Goal: Task Accomplishment & Management: Manage account settings

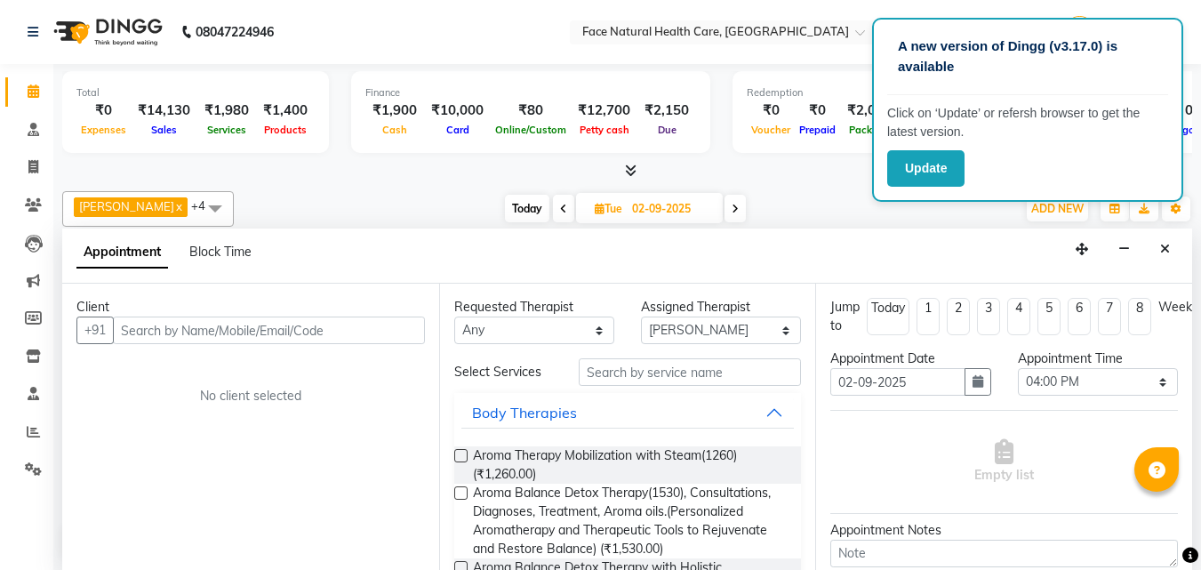
select select "38864"
select select "960"
select select "tentative"
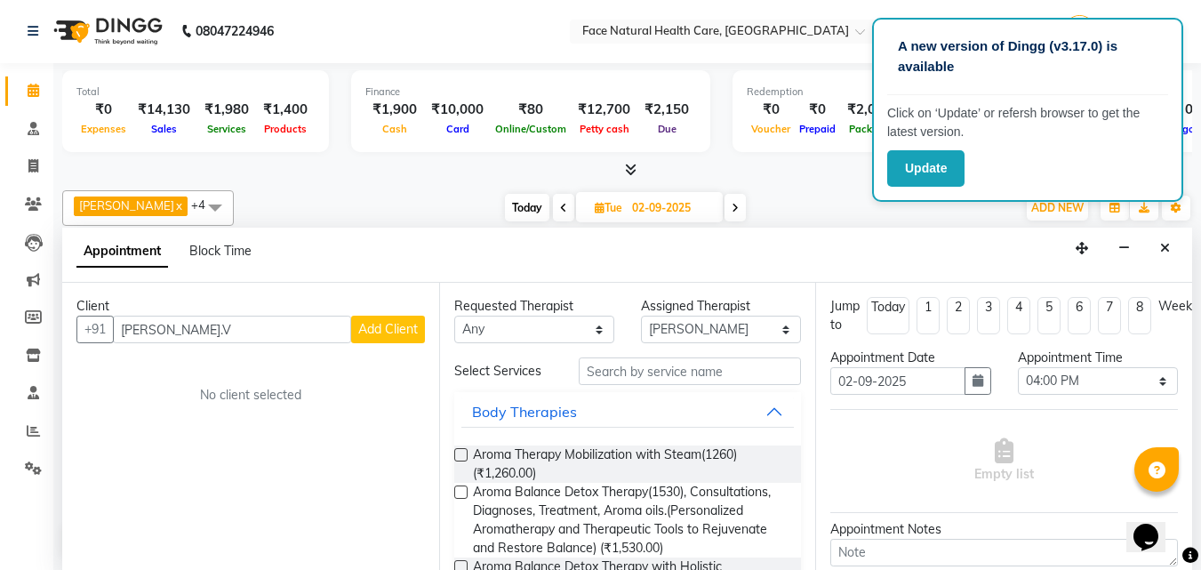
type input "[PERSON_NAME].V"
click at [378, 318] on button "Add Client" at bounding box center [388, 330] width 74 height 28
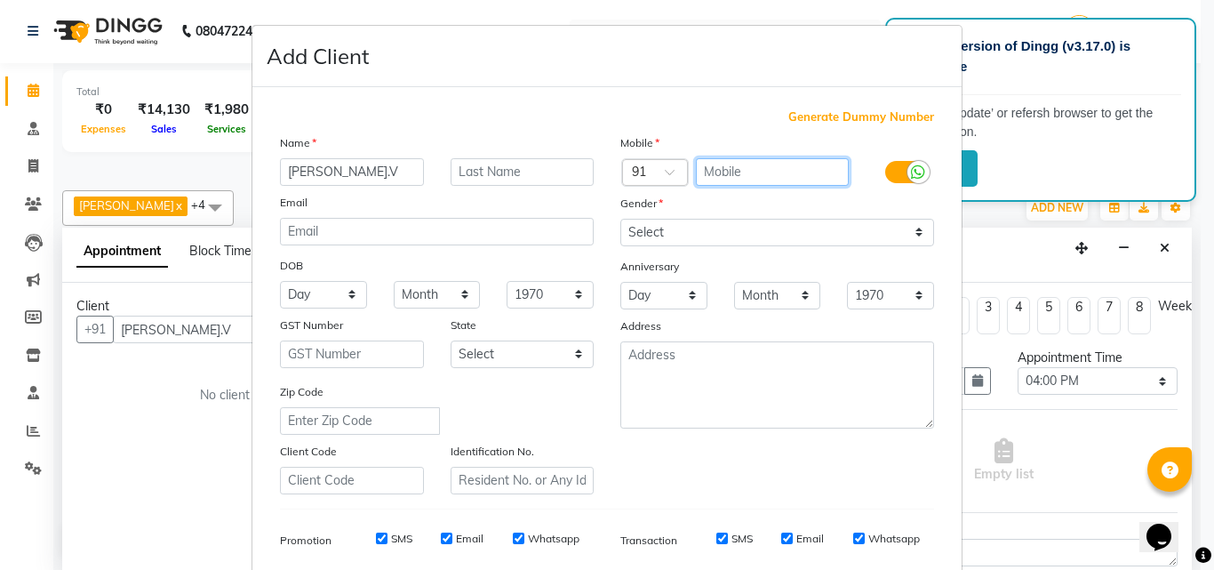
click at [732, 164] on input "text" at bounding box center [773, 172] width 154 height 28
type input "9443705452"
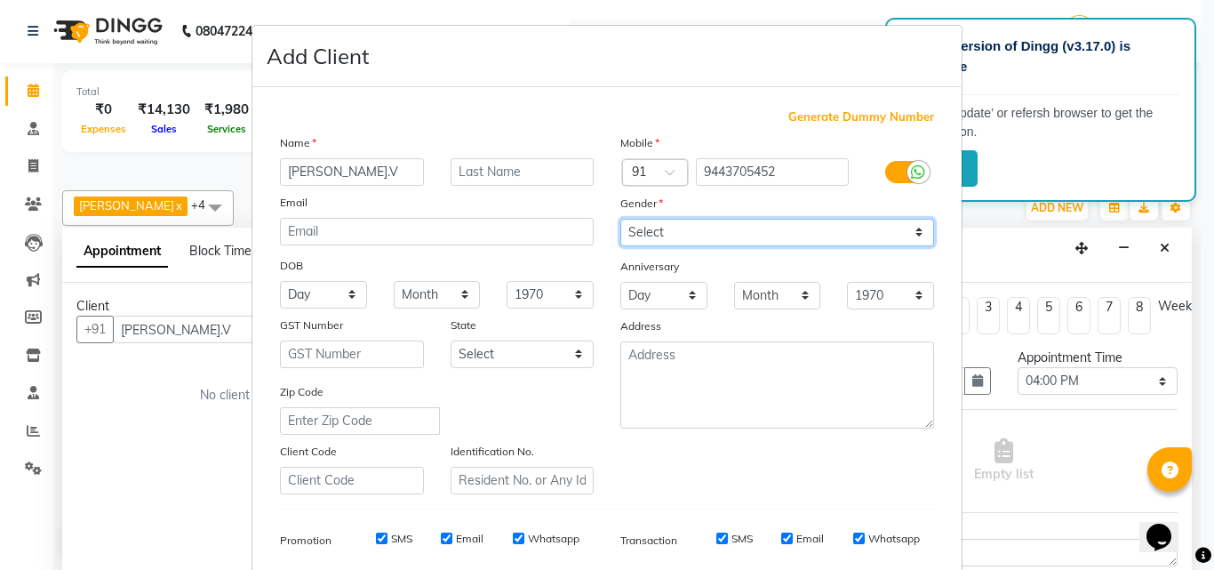
click at [727, 232] on select "Select [DEMOGRAPHIC_DATA] [DEMOGRAPHIC_DATA] Other Prefer Not To Say" at bounding box center [777, 233] width 314 height 28
select select "[DEMOGRAPHIC_DATA]"
click at [620, 219] on select "Select [DEMOGRAPHIC_DATA] [DEMOGRAPHIC_DATA] Other Prefer Not To Say" at bounding box center [777, 233] width 314 height 28
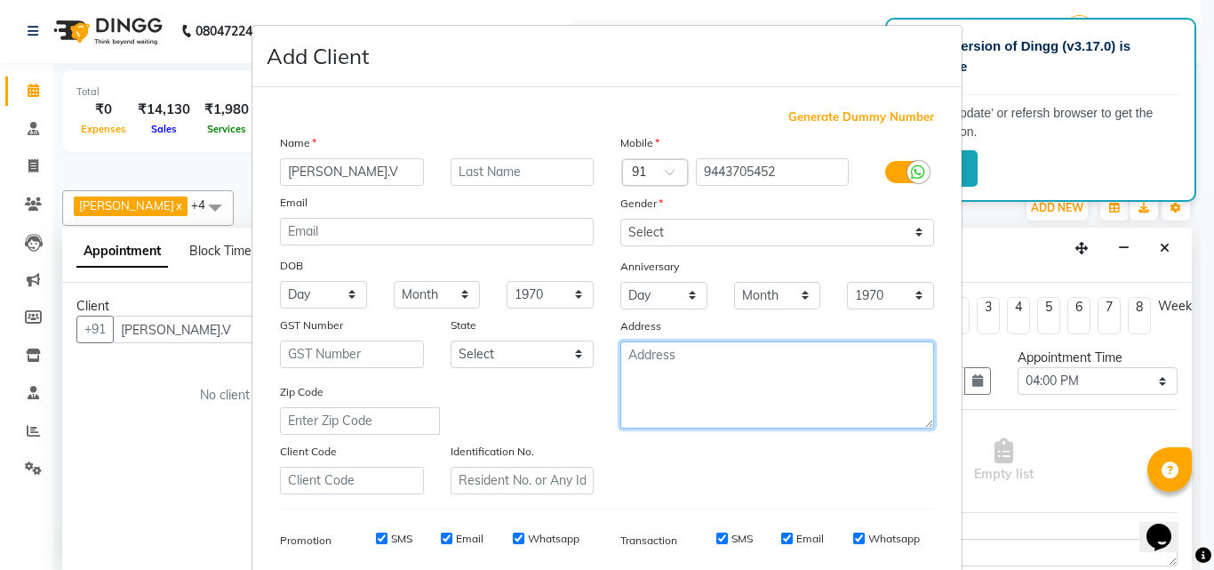
click at [676, 364] on textarea at bounding box center [777, 384] width 314 height 87
type textarea "[STREET_ADDRESS][PERSON_NAME]"
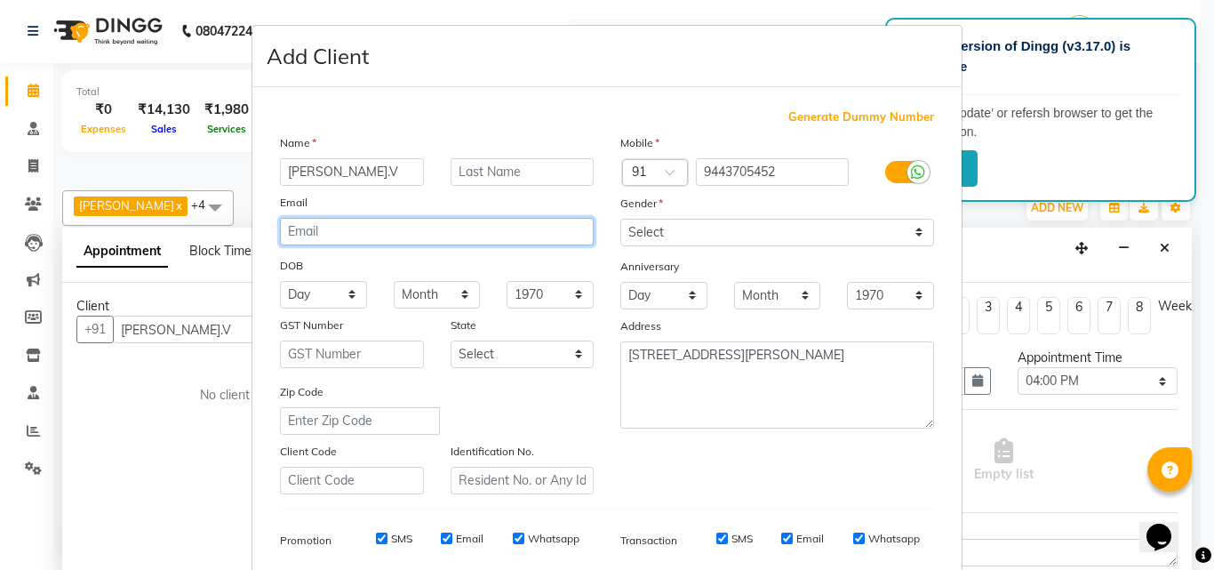
click at [347, 222] on input "email" at bounding box center [437, 232] width 314 height 28
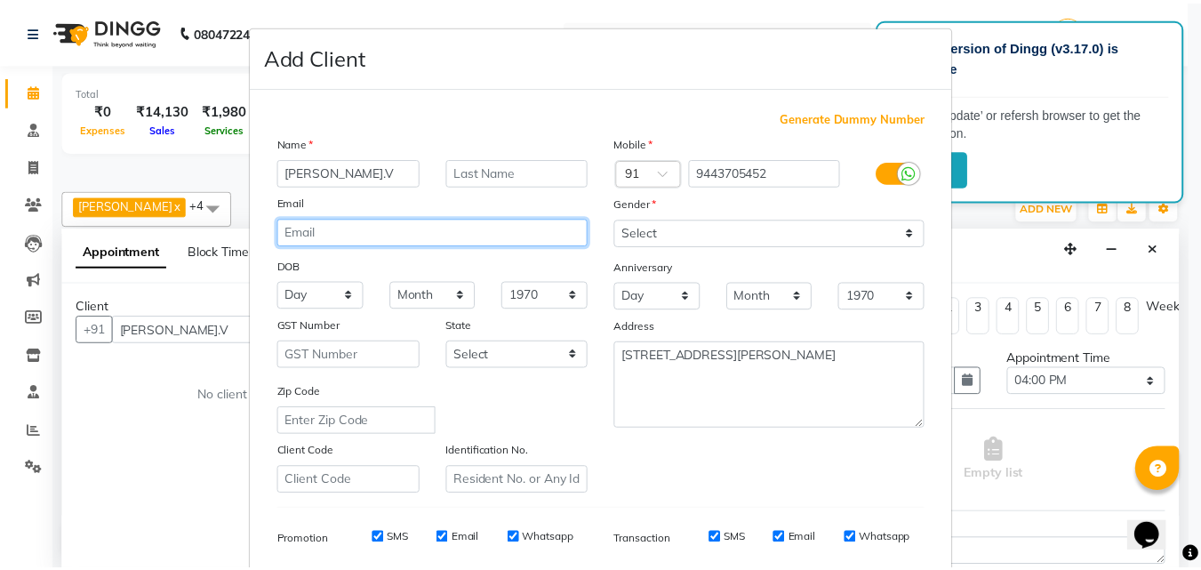
scroll to position [251, 0]
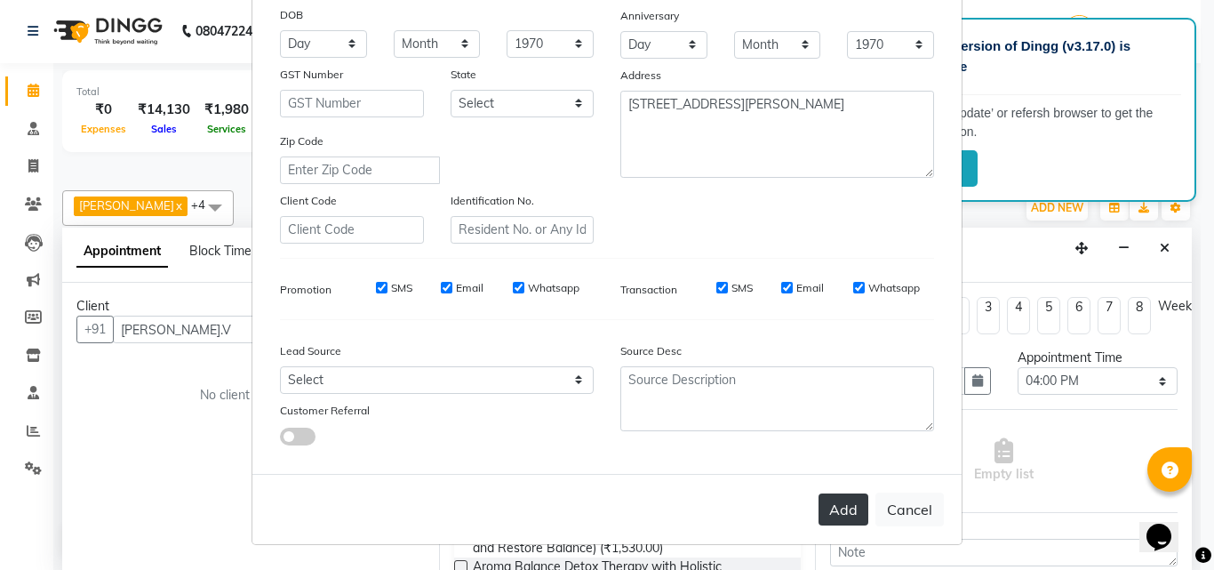
click at [848, 523] on button "Add" at bounding box center [844, 509] width 50 height 32
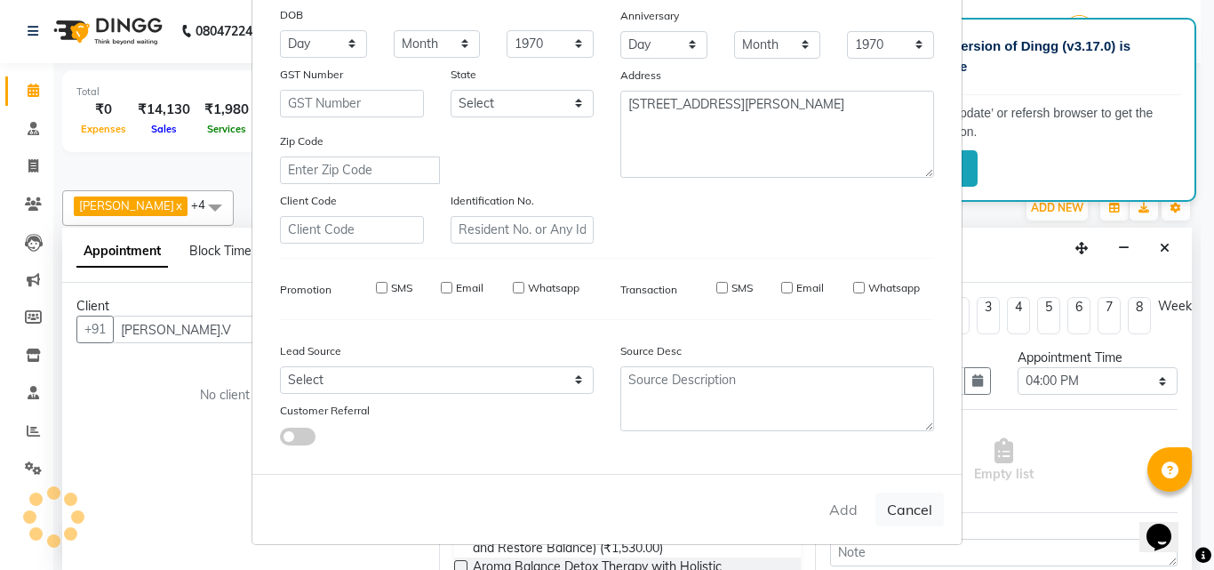
type input "9443705452"
select select
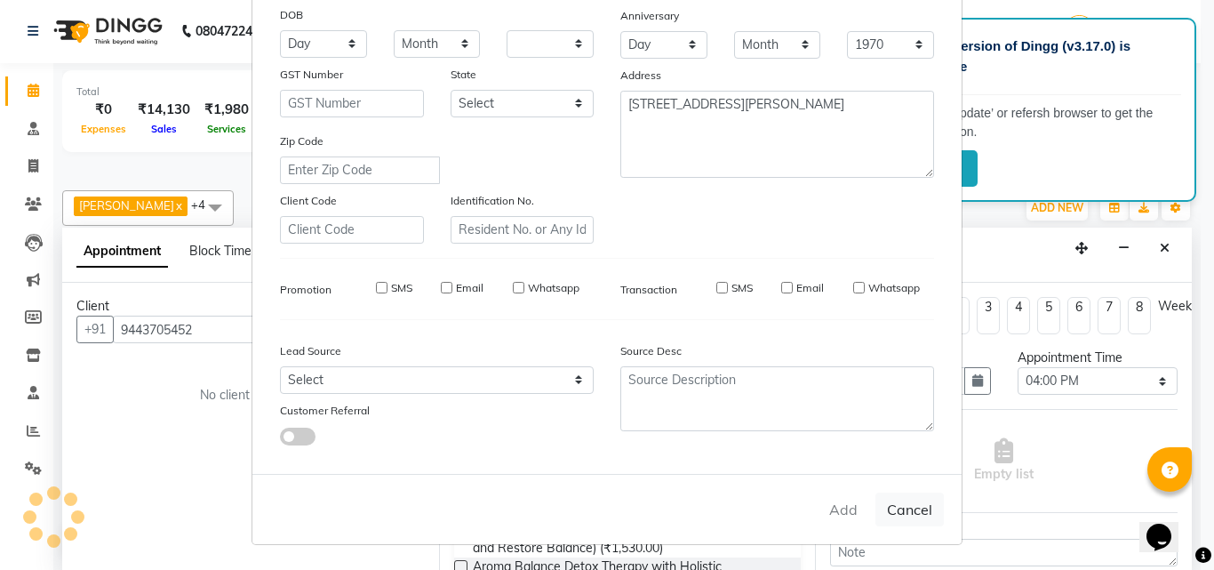
select select
checkbox input "false"
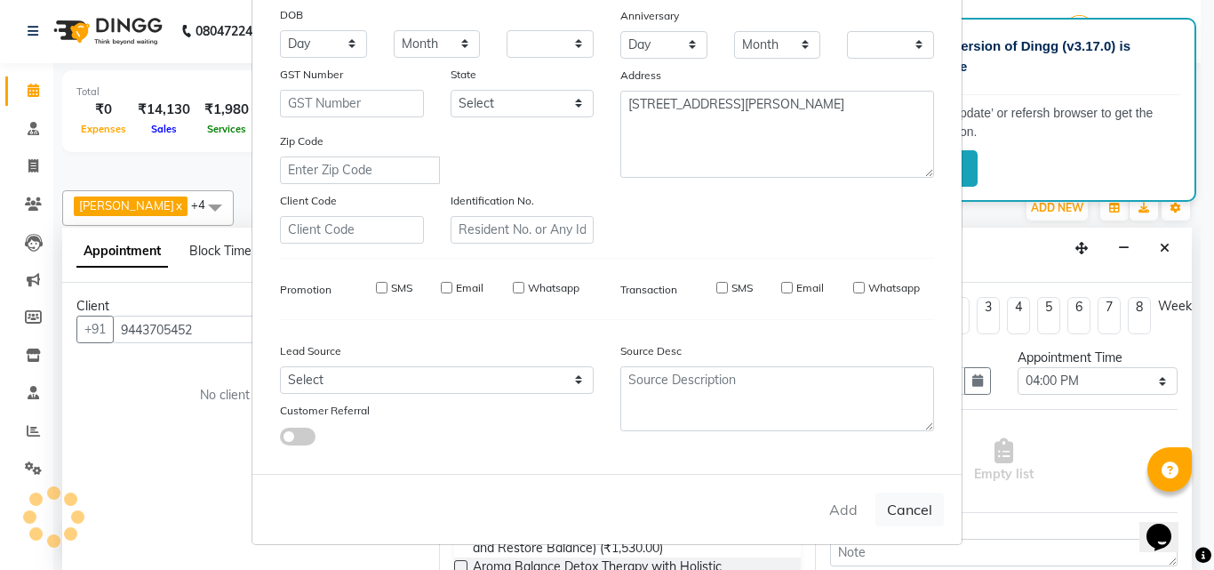
checkbox input "false"
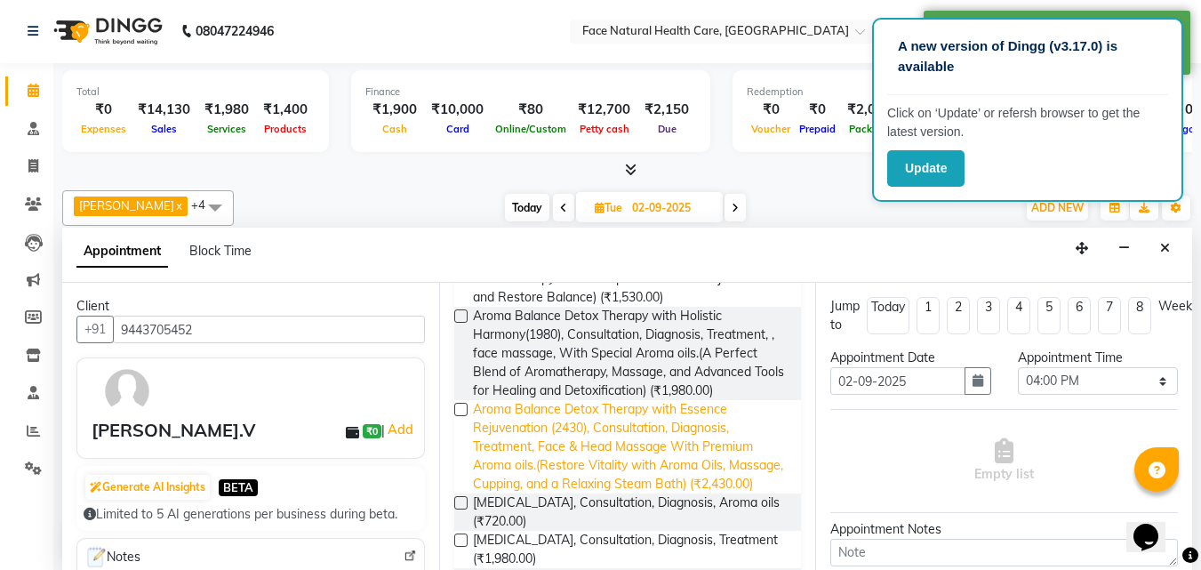
click at [644, 434] on span "Aroma Balance Detox Therapy with Essence Rejuvenation (2430), Consultation, Dia…" at bounding box center [630, 446] width 315 height 93
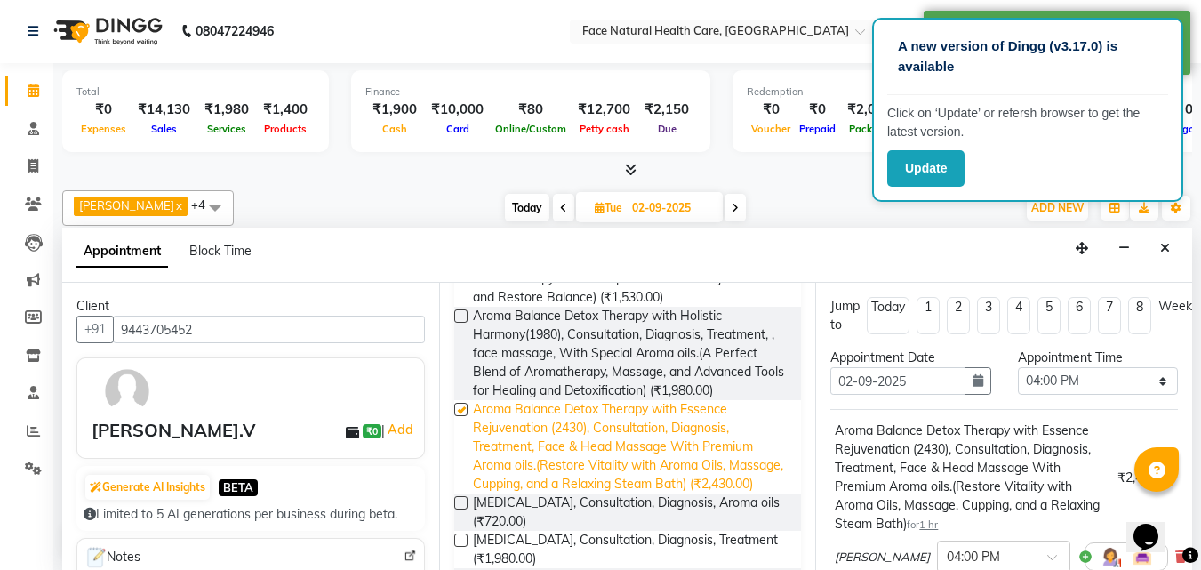
checkbox input "false"
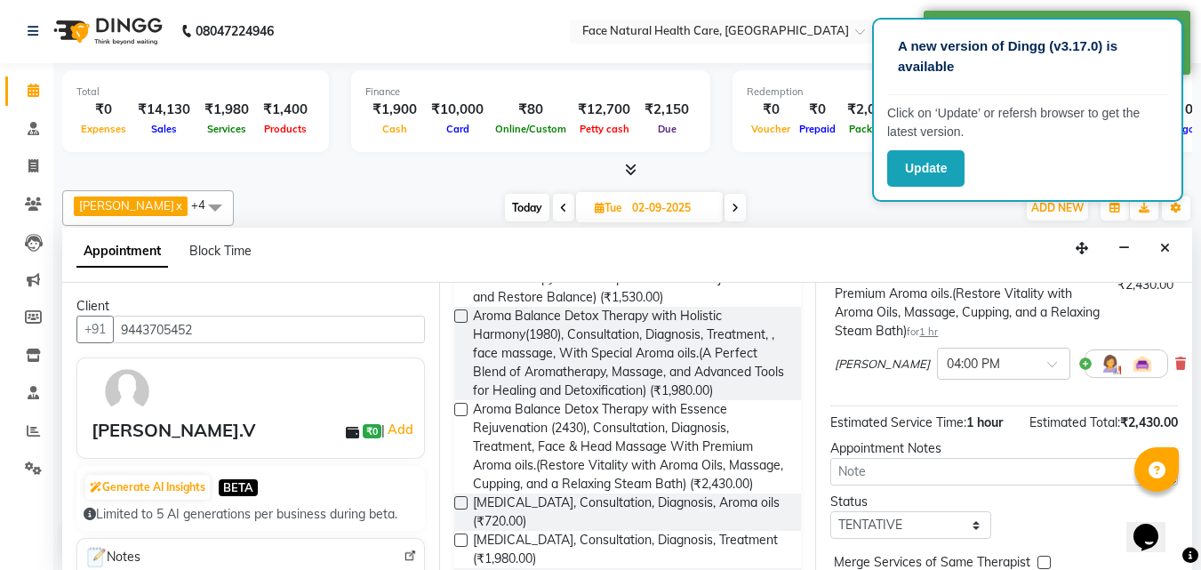
scroll to position [239, 0]
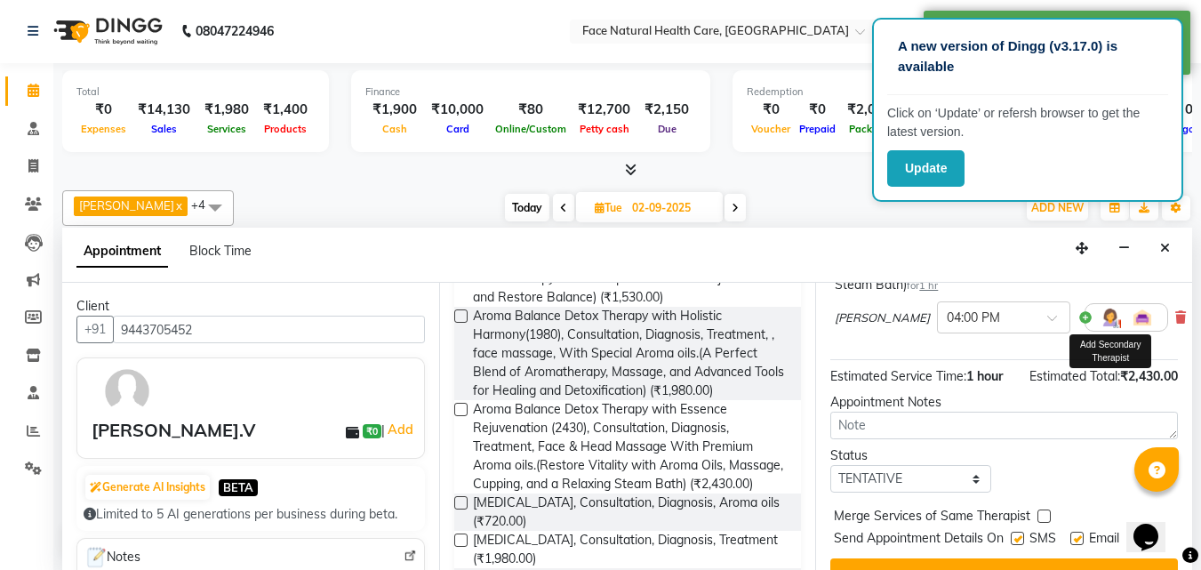
click at [1099, 317] on img at bounding box center [1109, 317] width 21 height 21
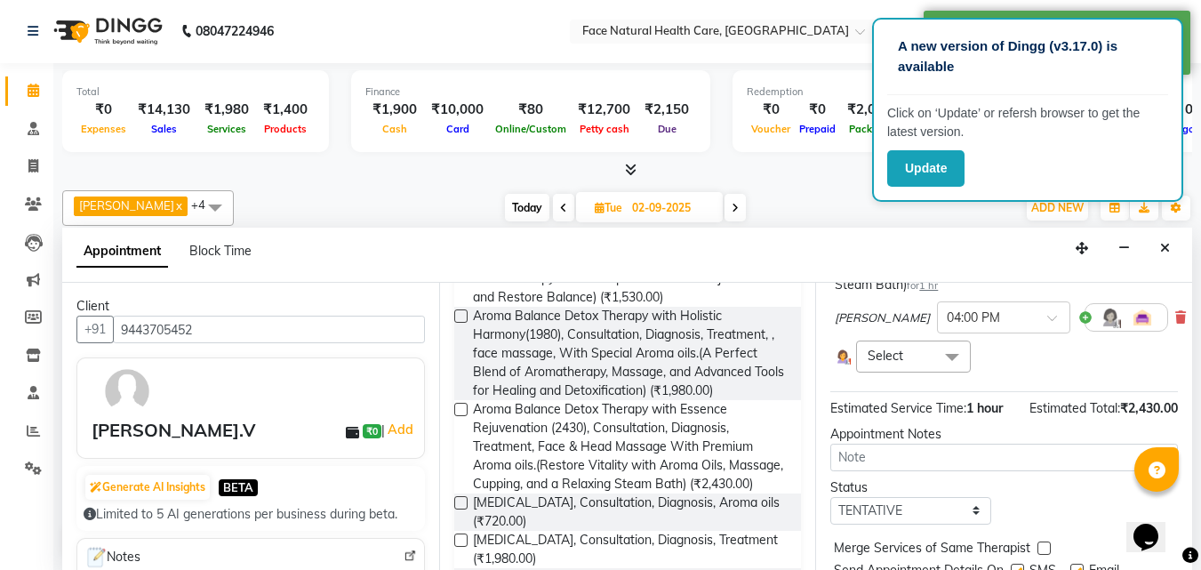
click at [921, 360] on span "Select" at bounding box center [913, 355] width 114 height 31
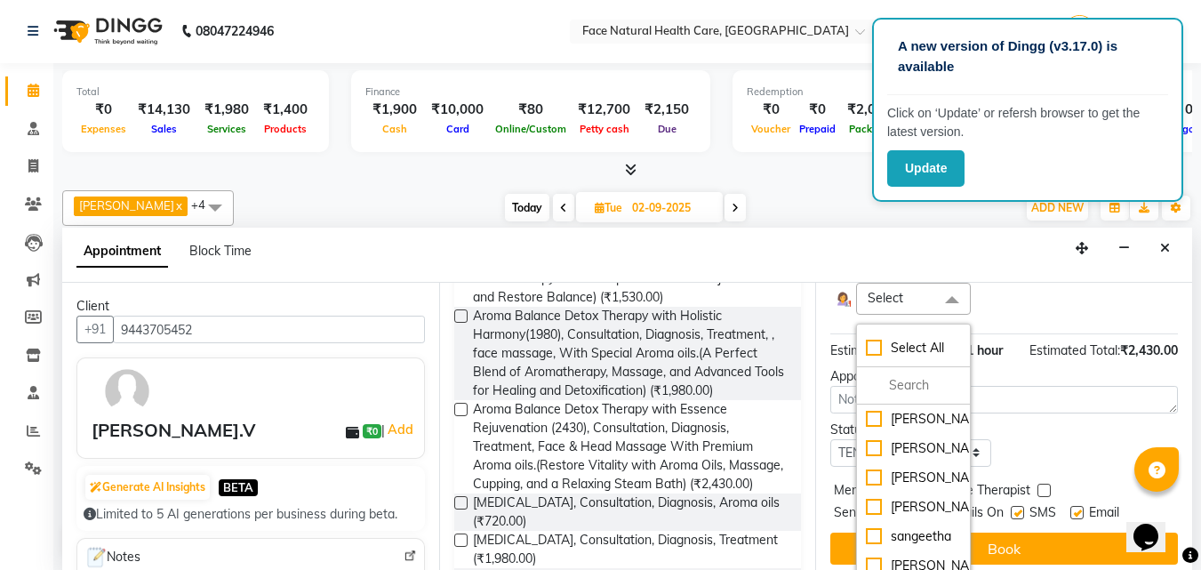
scroll to position [323, 0]
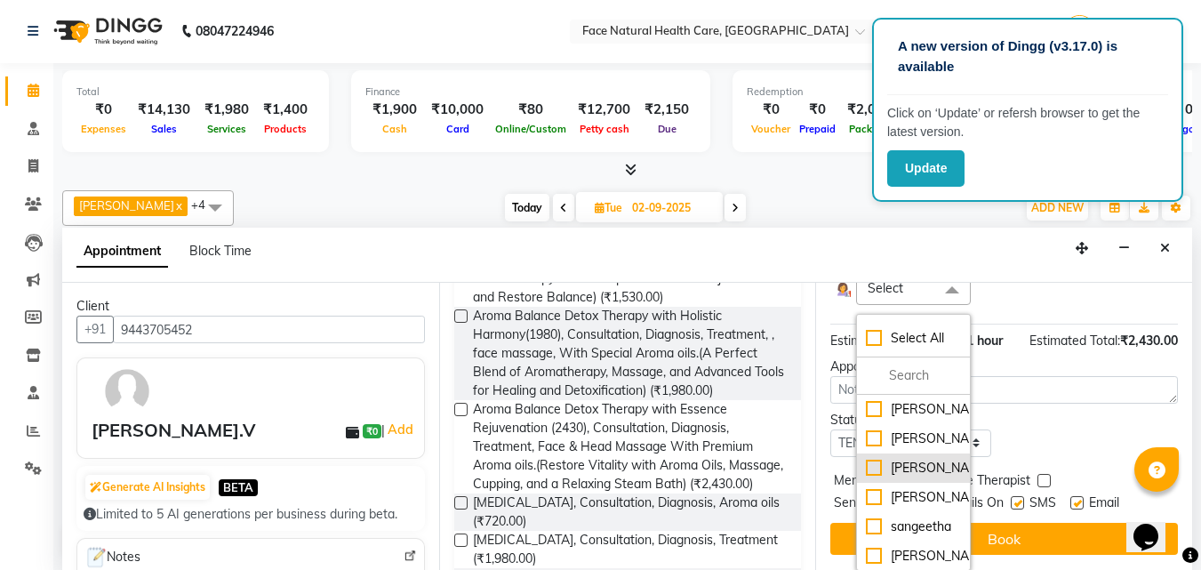
click at [940, 477] on div "[PERSON_NAME]" at bounding box center [913, 468] width 94 height 19
checkbox input "true"
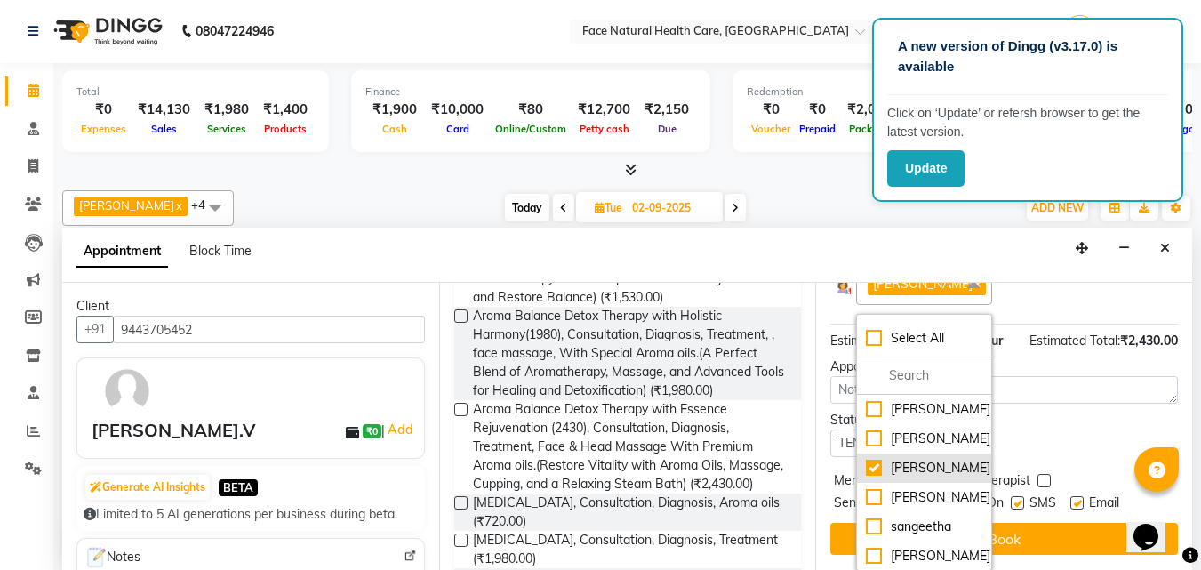
scroll to position [334, 0]
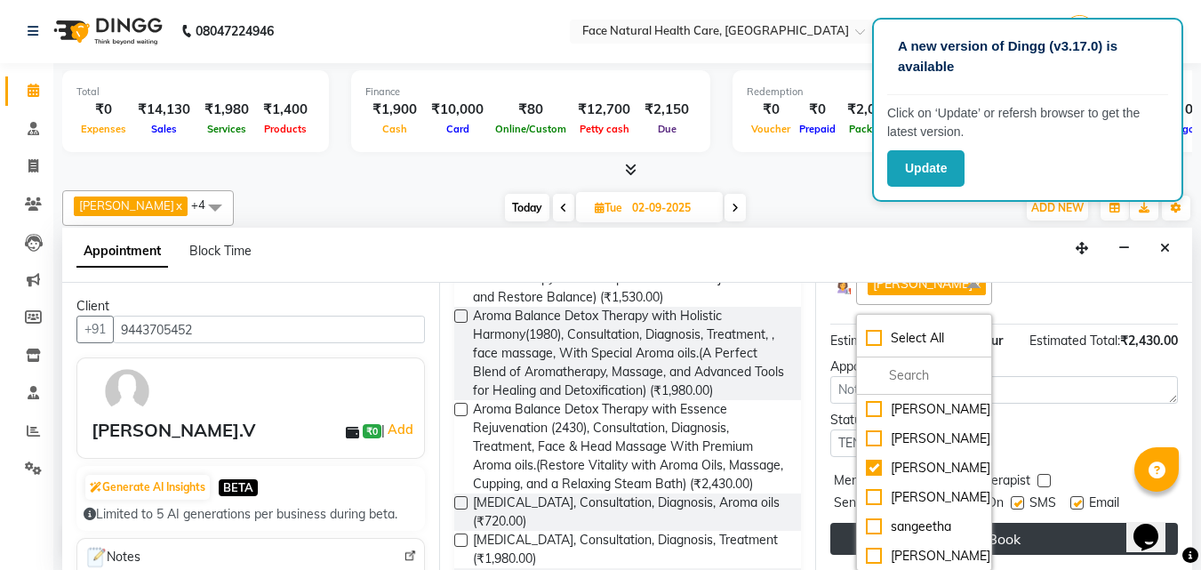
click at [985, 532] on button "Book" at bounding box center [1004, 539] width 348 height 32
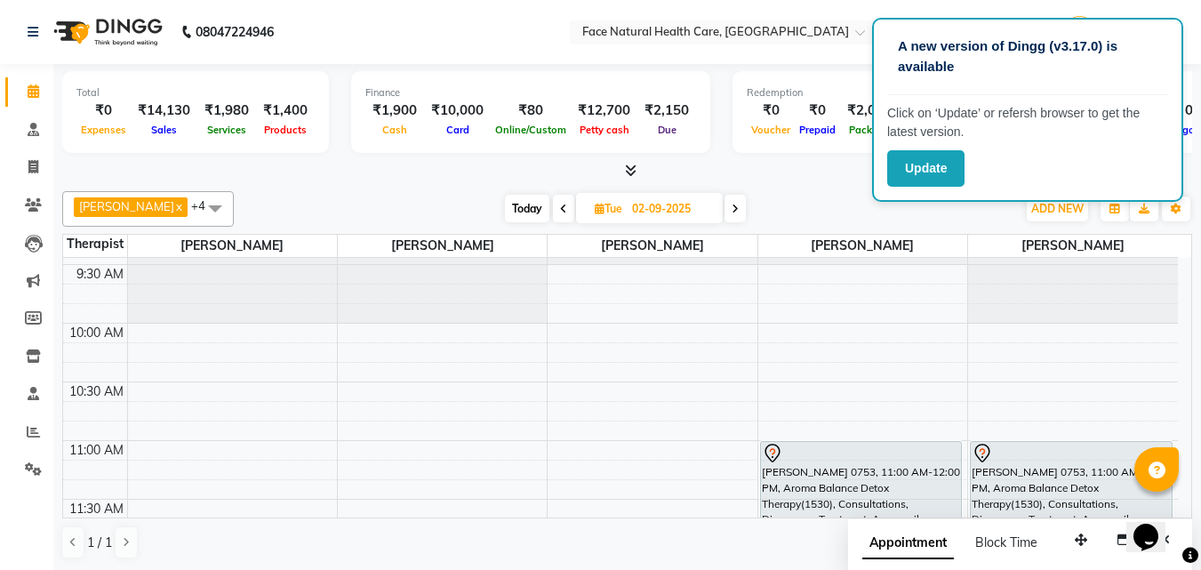
scroll to position [0, 0]
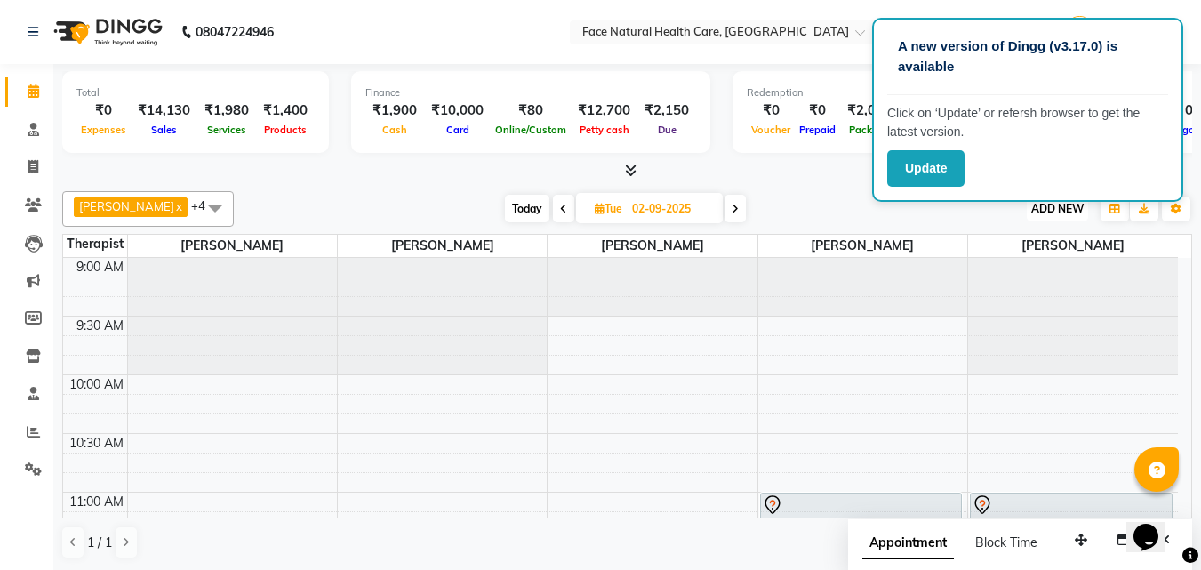
click at [1037, 211] on span "ADD NEW" at bounding box center [1057, 208] width 52 height 13
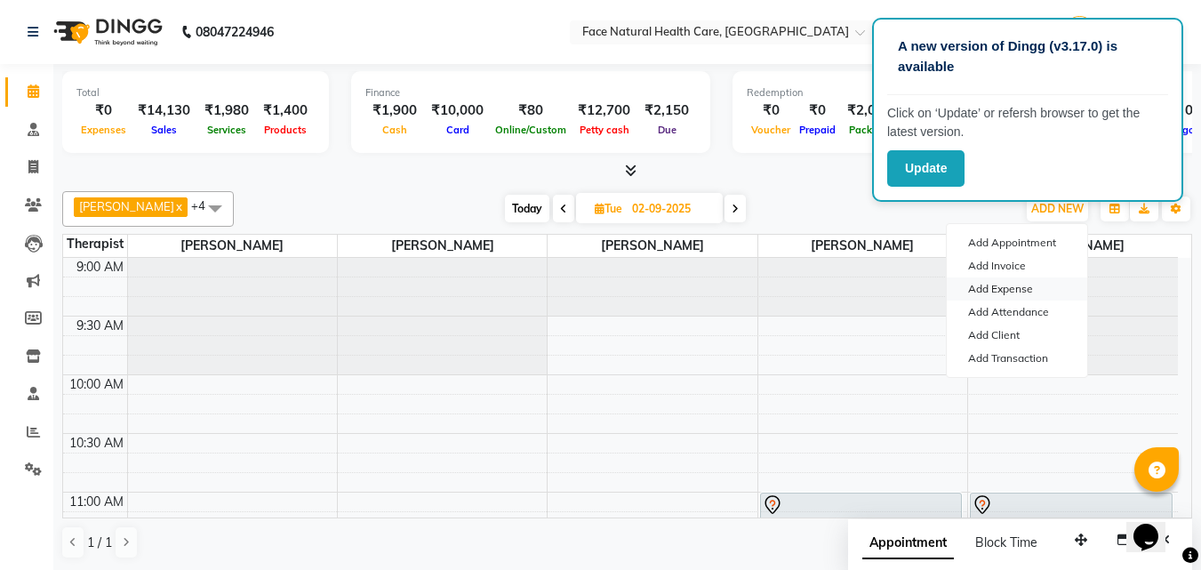
click at [981, 288] on link "Add Expense" at bounding box center [1017, 288] width 140 height 23
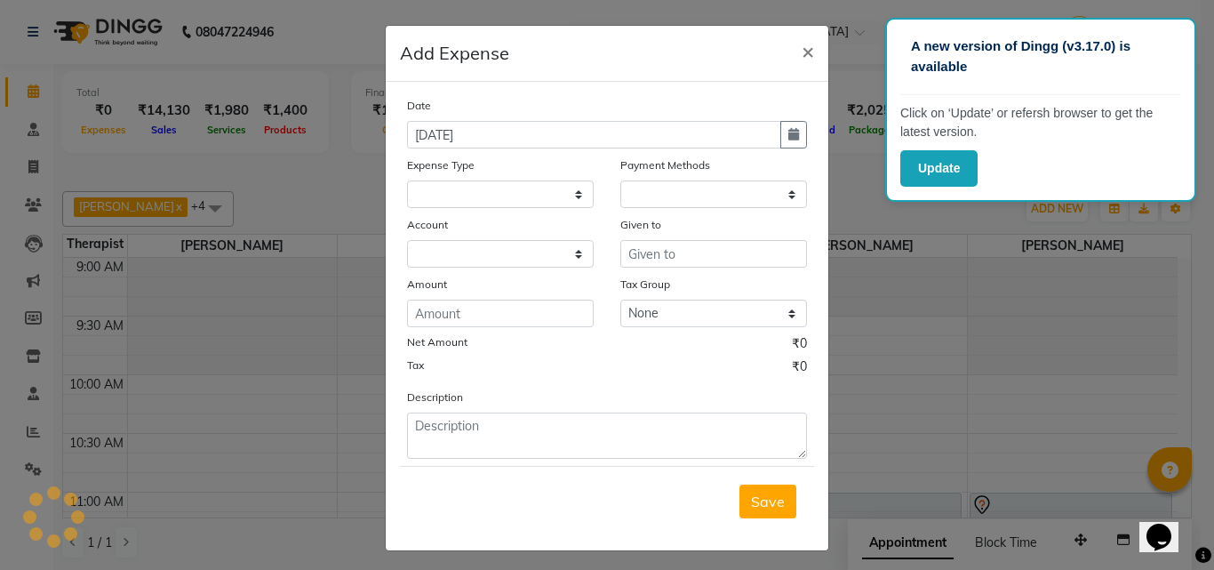
select select "4611"
select select "1"
select select "4610"
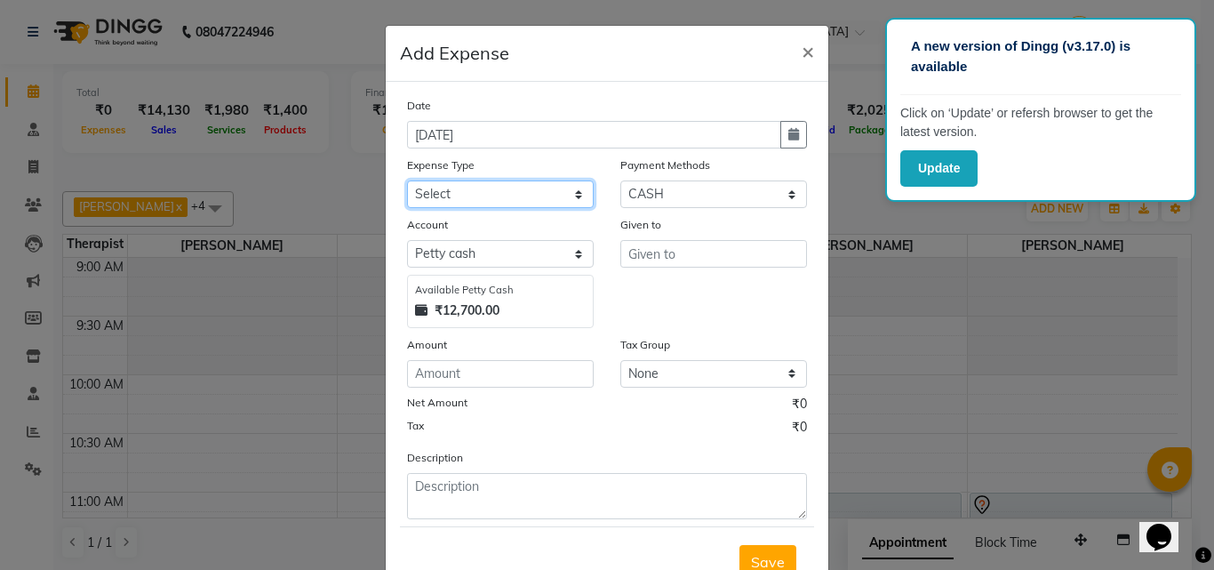
click at [567, 187] on select "Select Advance Salary Bank charges Bio Waste Cash transfer to bank Cash transfe…" at bounding box center [500, 194] width 187 height 28
select select "11640"
click at [407, 180] on select "Select Advance Salary Bank charges Bio Waste Cash transfer to bank Cash transfe…" at bounding box center [500, 194] width 187 height 28
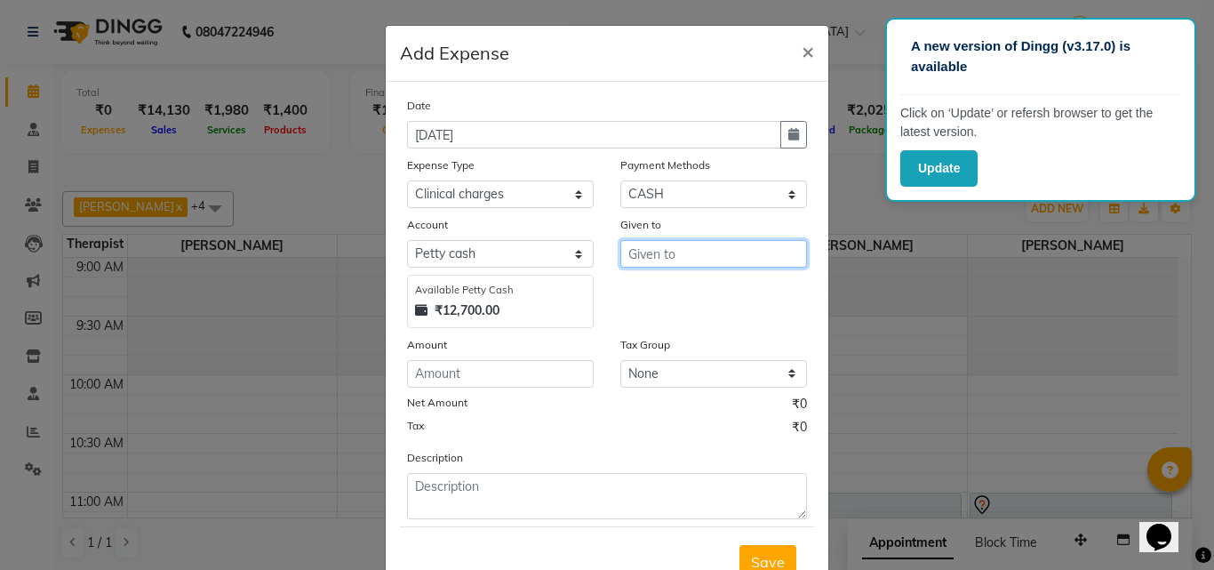
click at [701, 262] on input "text" at bounding box center [713, 254] width 187 height 28
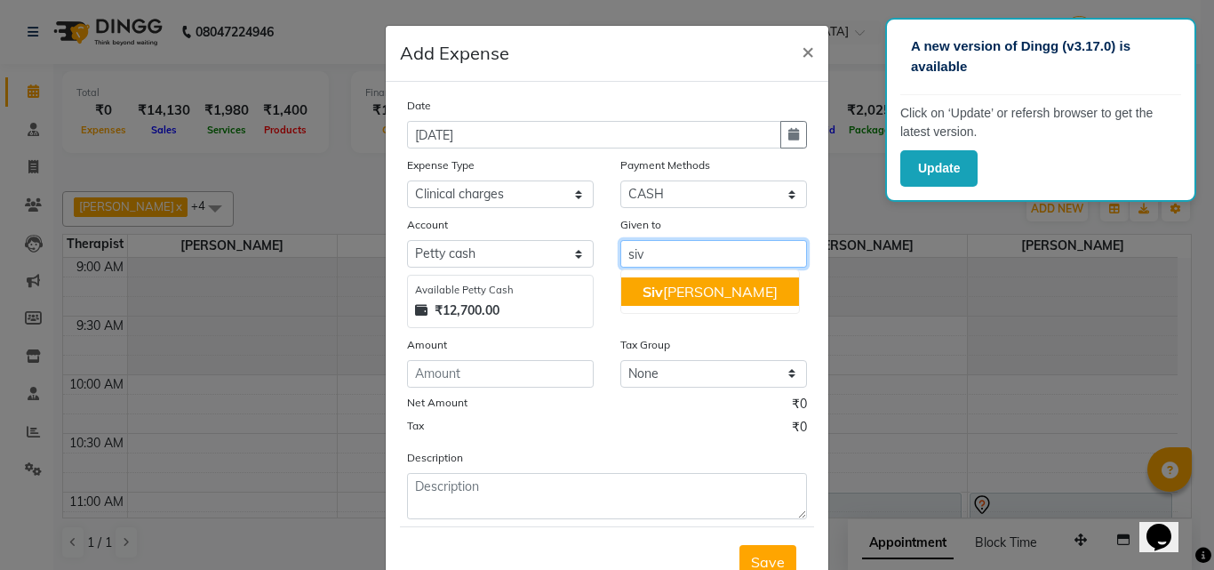
click at [712, 286] on button "[PERSON_NAME]" at bounding box center [710, 291] width 178 height 28
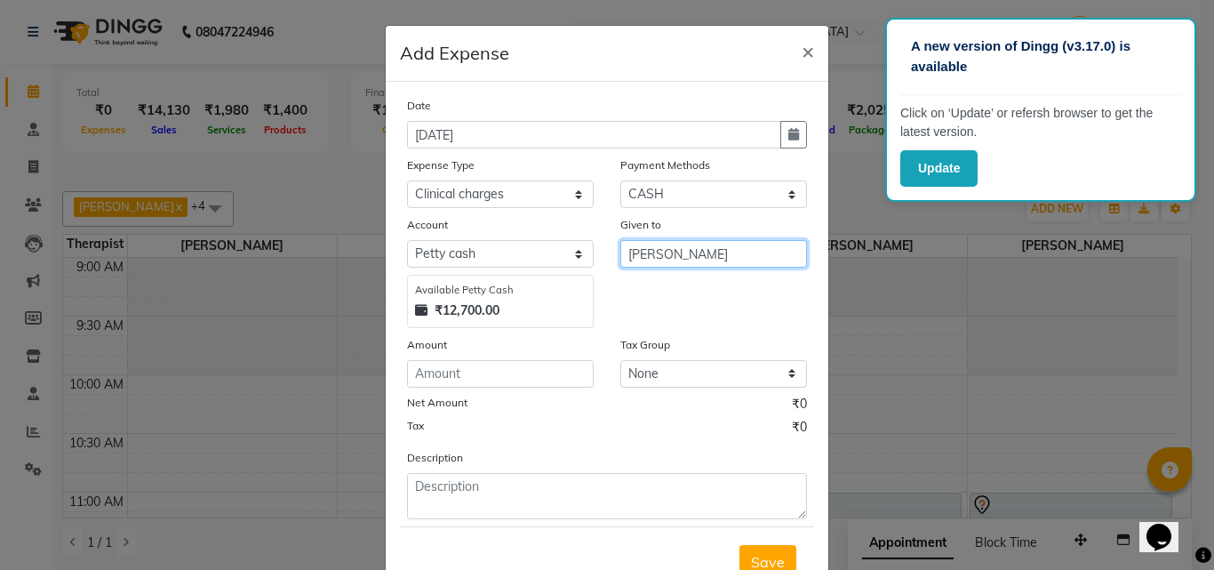
type input "[PERSON_NAME]"
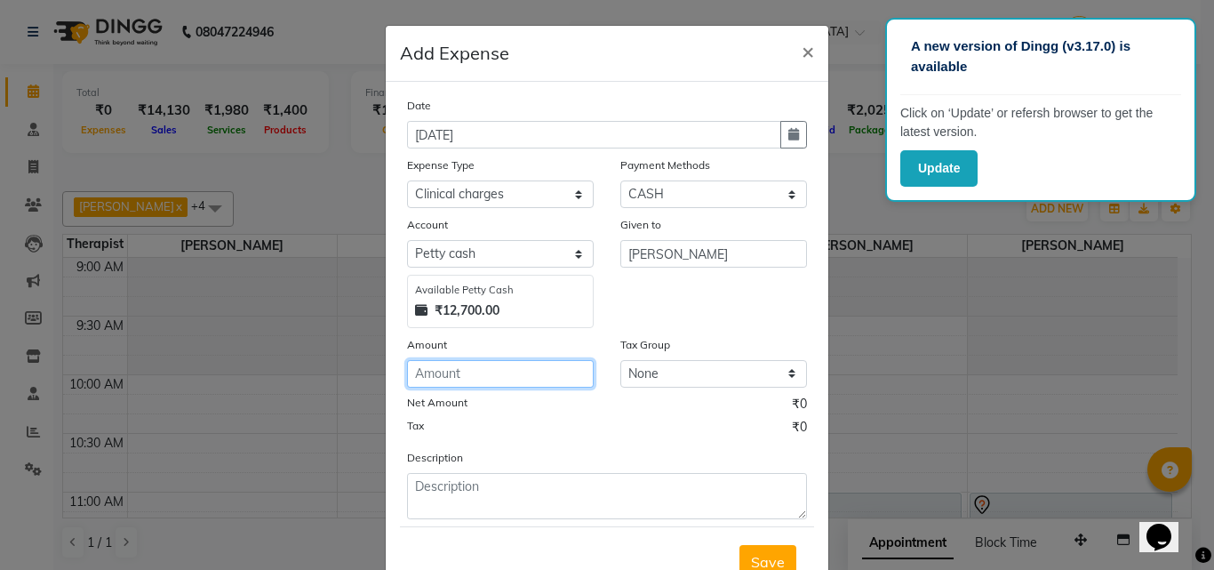
click at [542, 368] on input "number" at bounding box center [500, 374] width 187 height 28
type input "50"
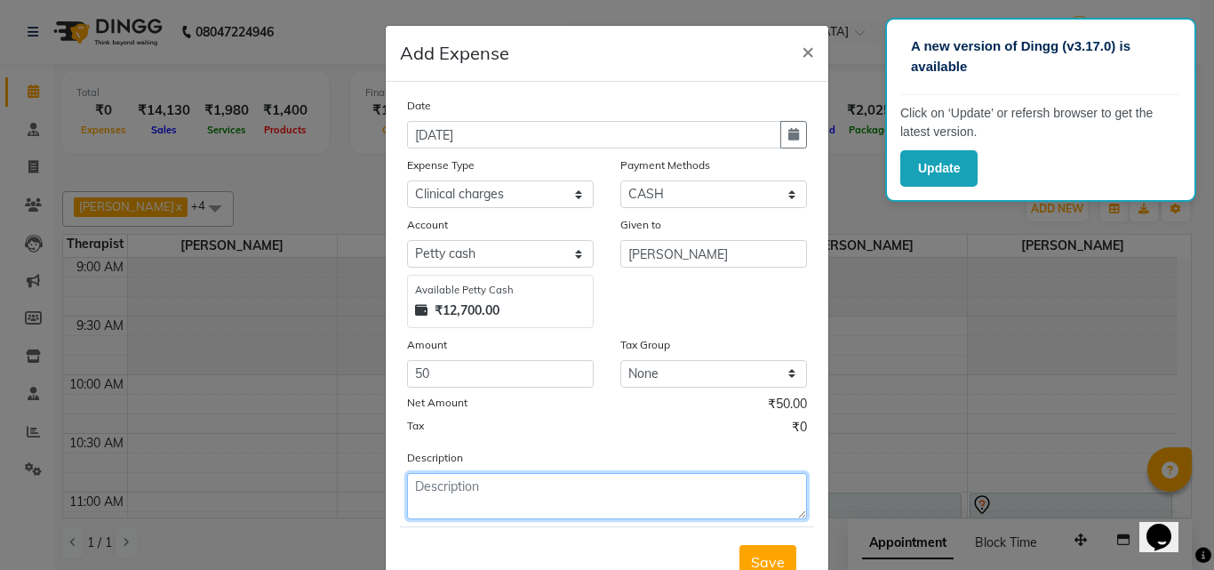
click at [485, 476] on textarea at bounding box center [607, 496] width 400 height 46
type textarea "vadai"
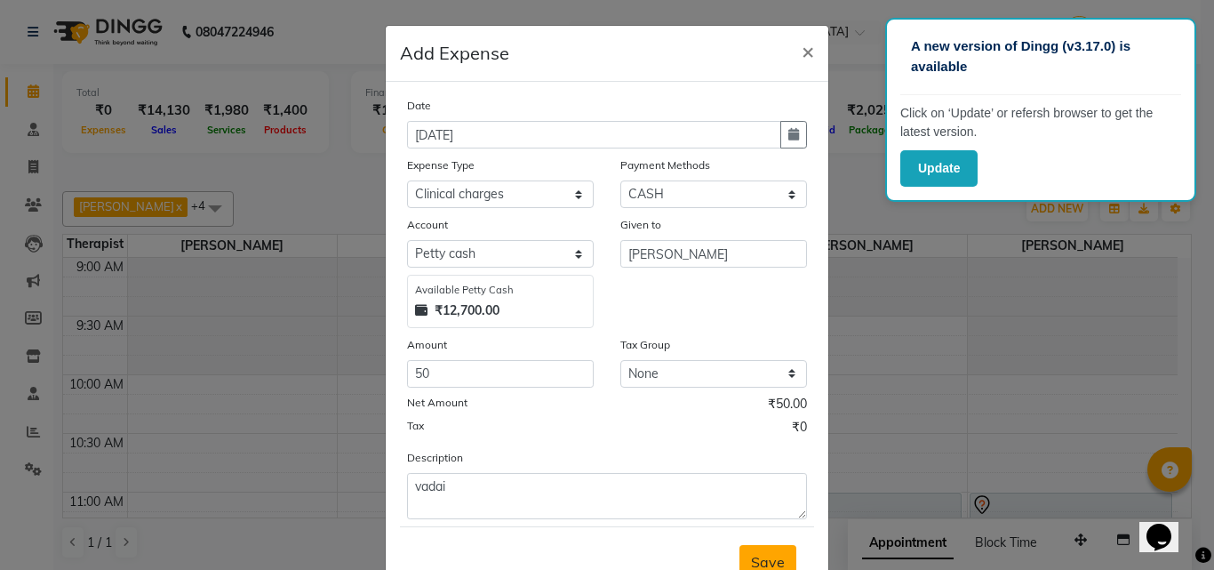
click at [751, 554] on span "Save" at bounding box center [768, 562] width 34 height 18
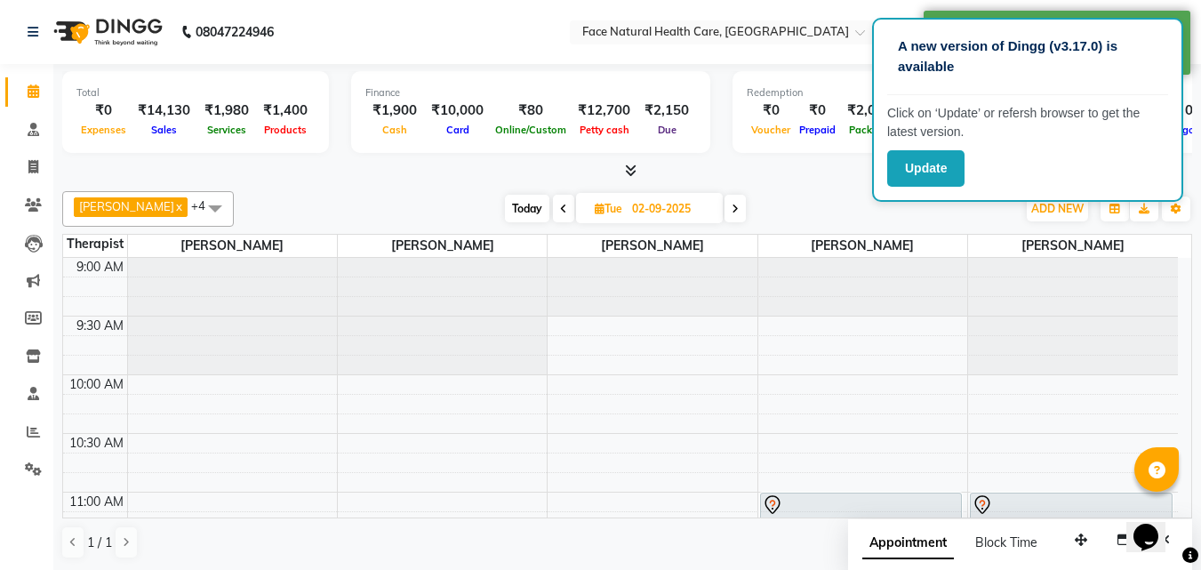
click at [510, 204] on span "Today" at bounding box center [527, 209] width 44 height 28
type input "[DATE]"
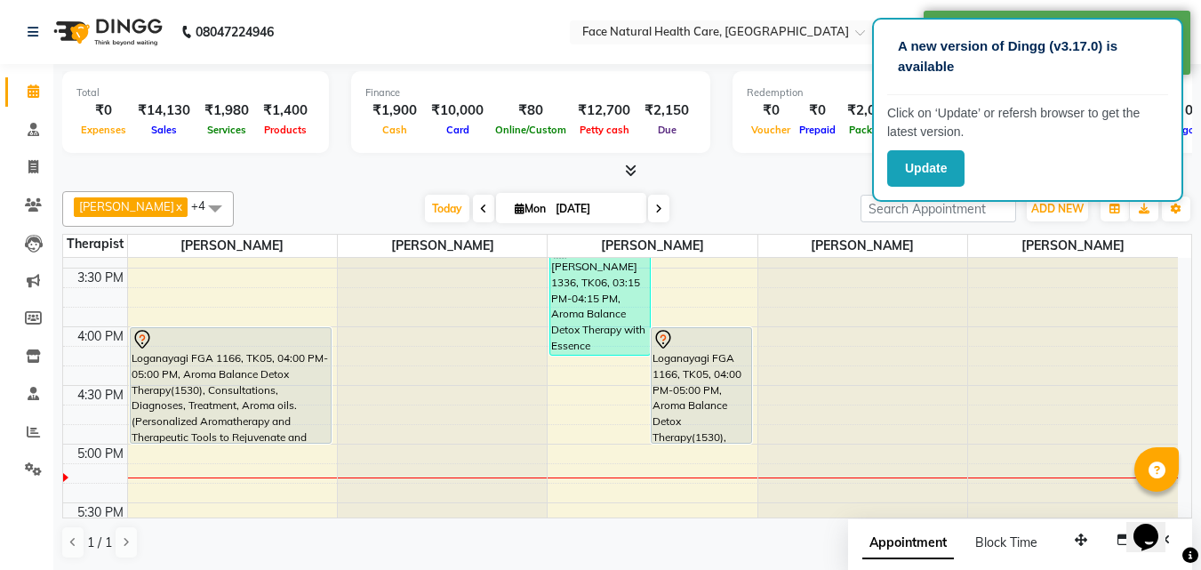
scroll to position [734, 0]
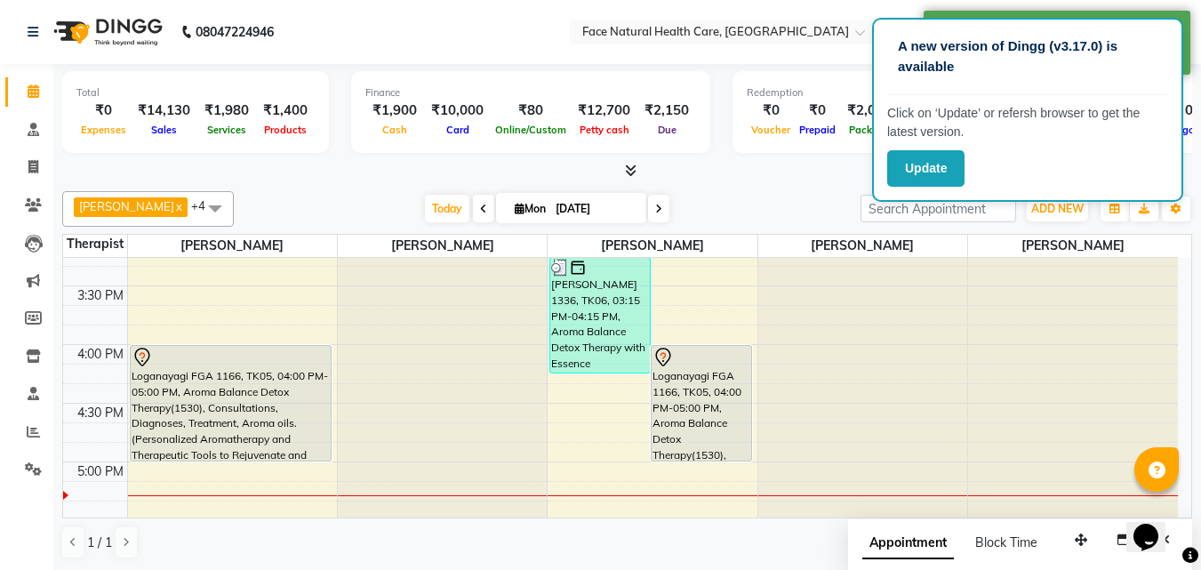
click at [731, 410] on div "Loganayagi FGA 1166, TK05, 04:00 PM-05:00 PM, Aroma Balance Detox Therapy(1530)…" at bounding box center [702, 403] width 100 height 115
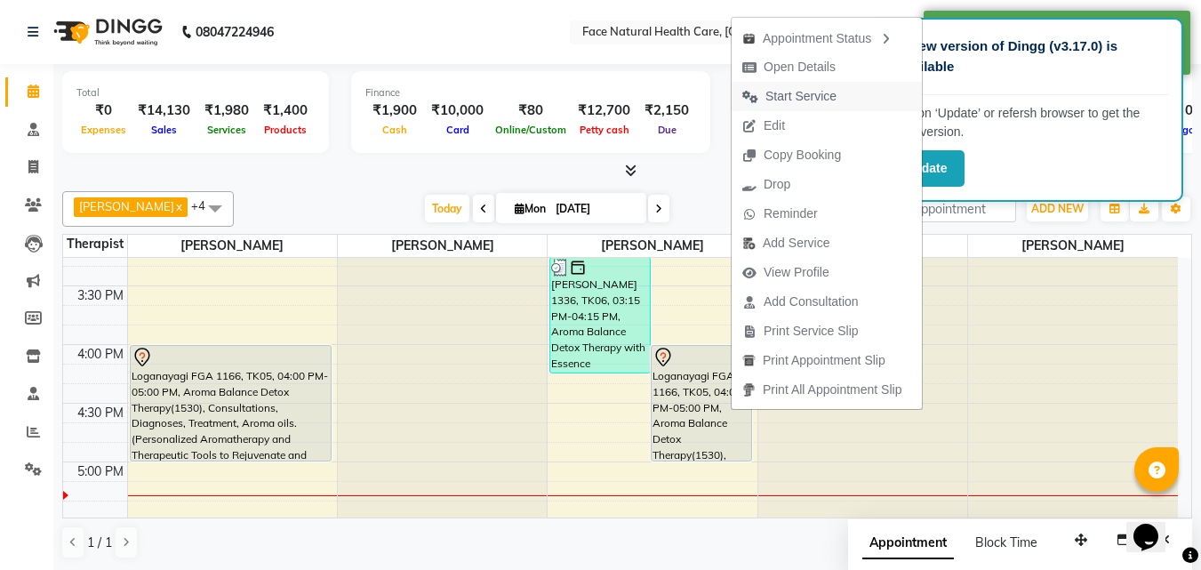
click at [854, 88] on button "Start Service" at bounding box center [827, 96] width 190 height 29
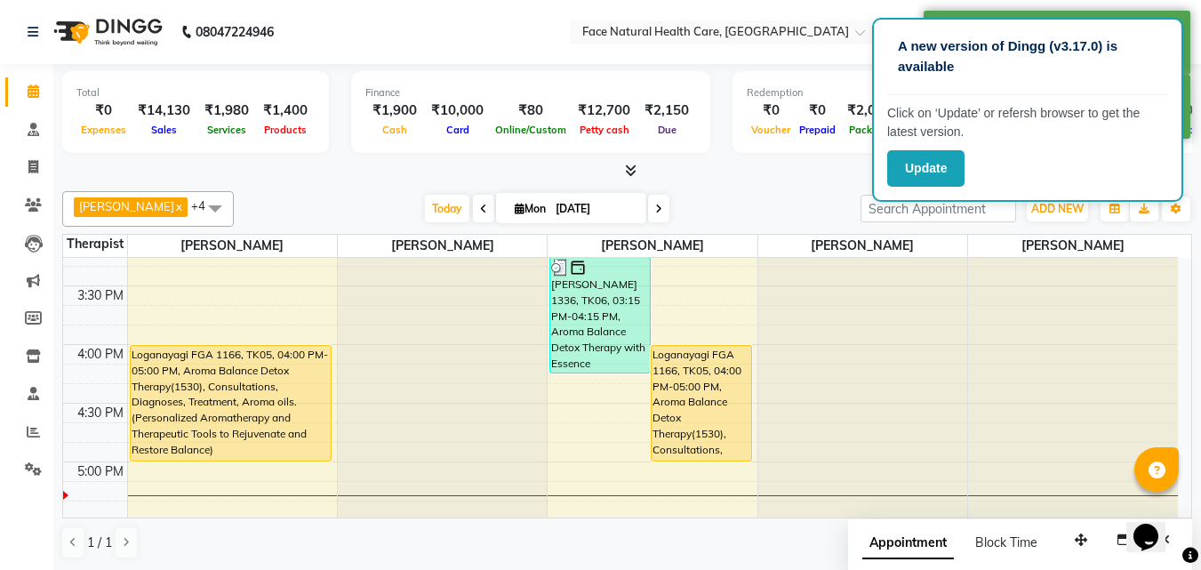
click at [714, 373] on div "Loganayagi FGA 1166, TK05, 04:00 PM-05:00 PM, Aroma Balance Detox Therapy(1530)…" at bounding box center [702, 403] width 100 height 115
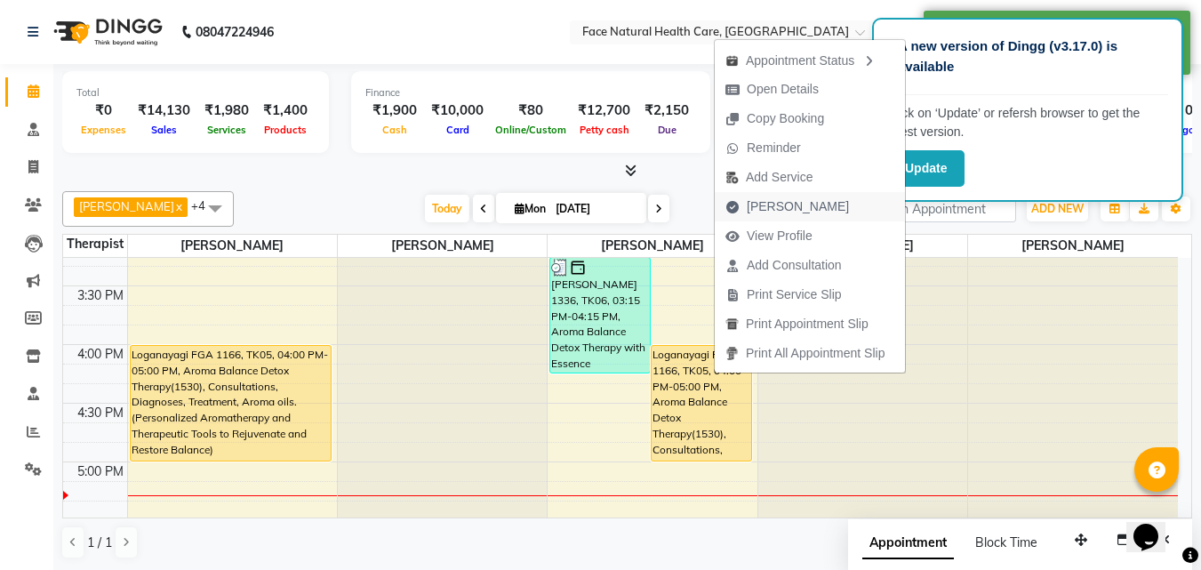
click at [817, 218] on span "[PERSON_NAME]" at bounding box center [787, 206] width 145 height 29
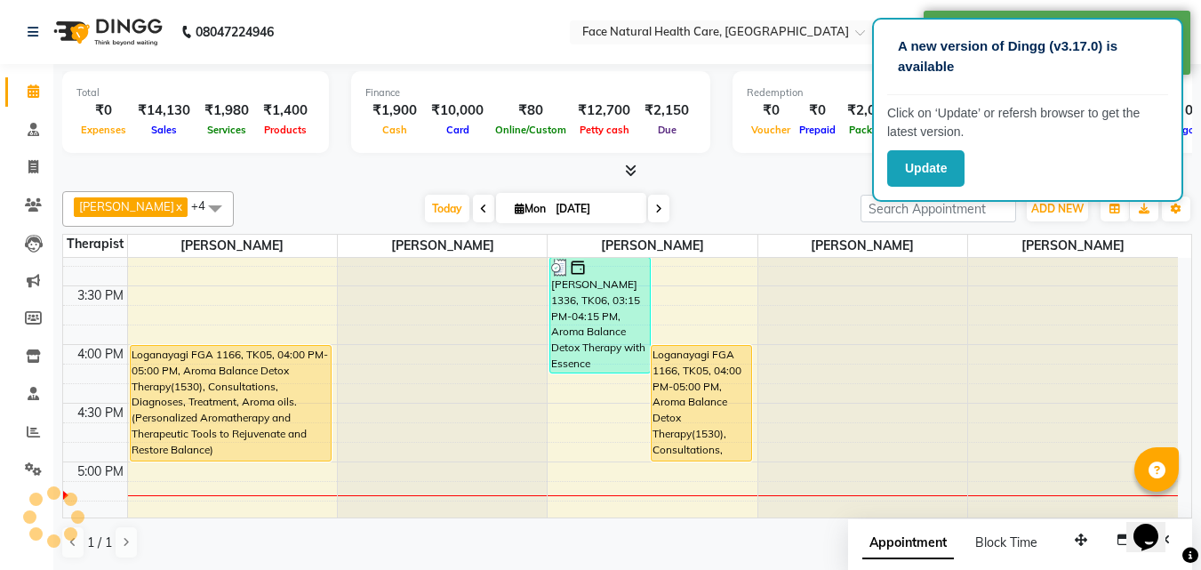
select select "service"
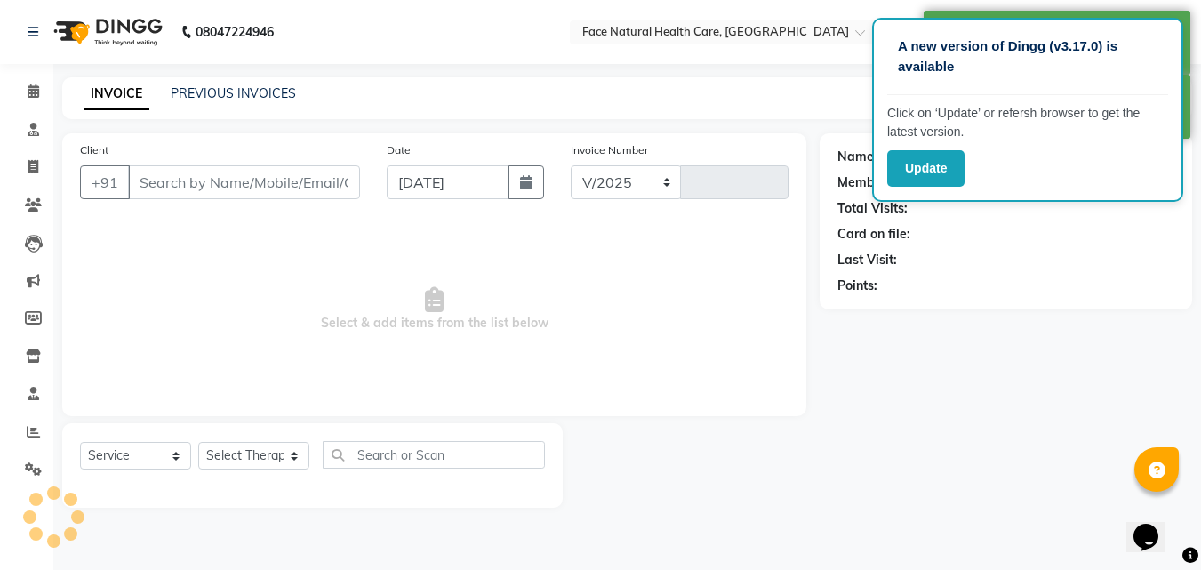
select select "5675"
type input "1256"
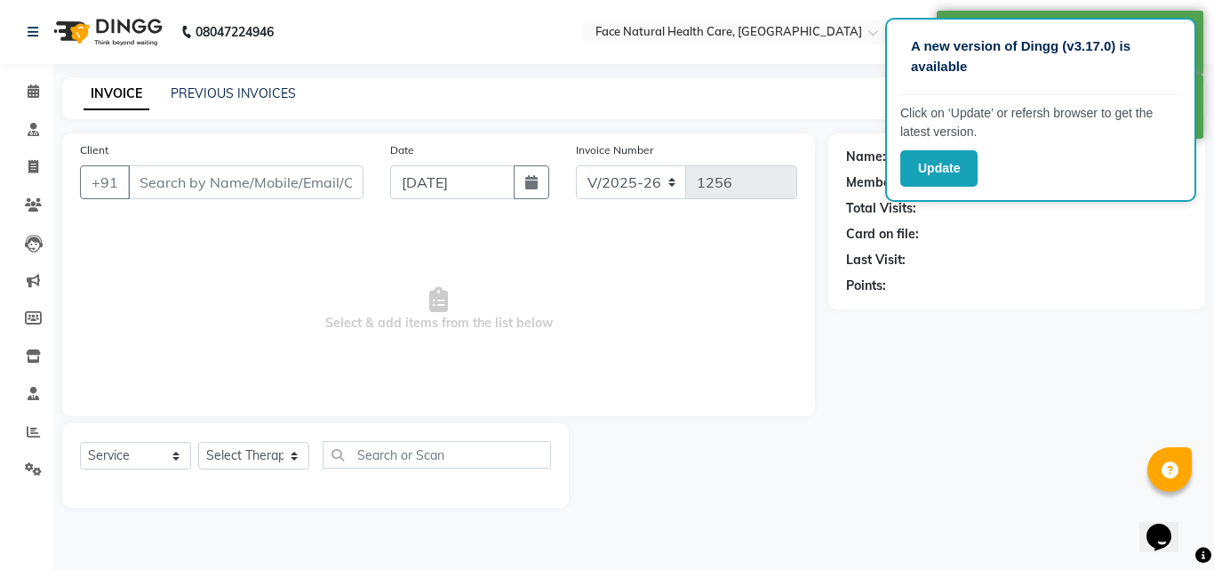
type input "9042099380"
select select "47694"
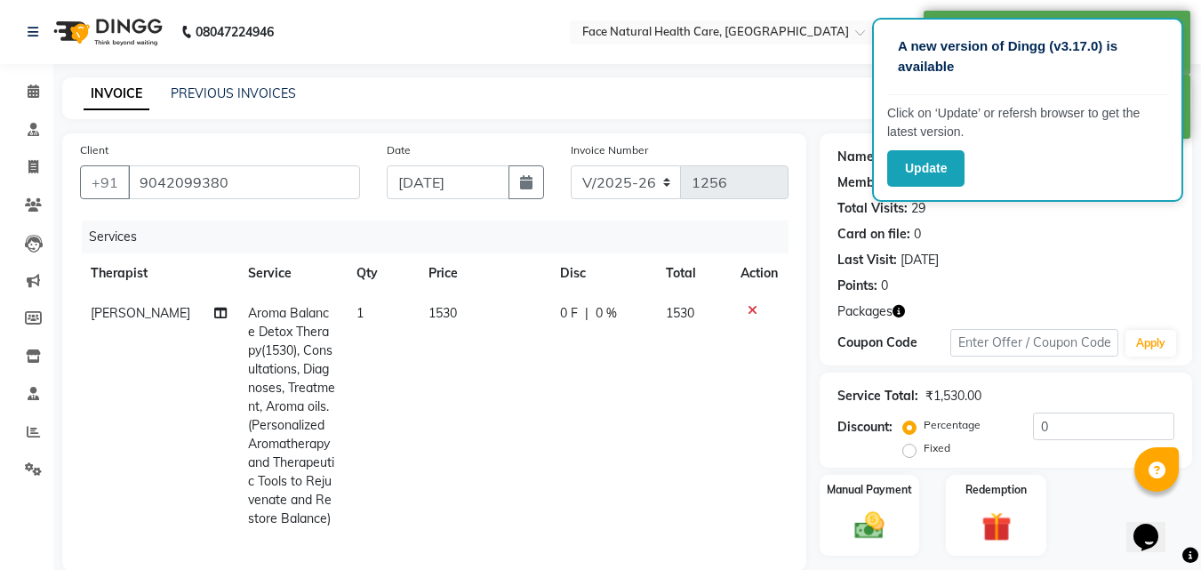
click at [442, 311] on span "1530" at bounding box center [442, 313] width 28 height 16
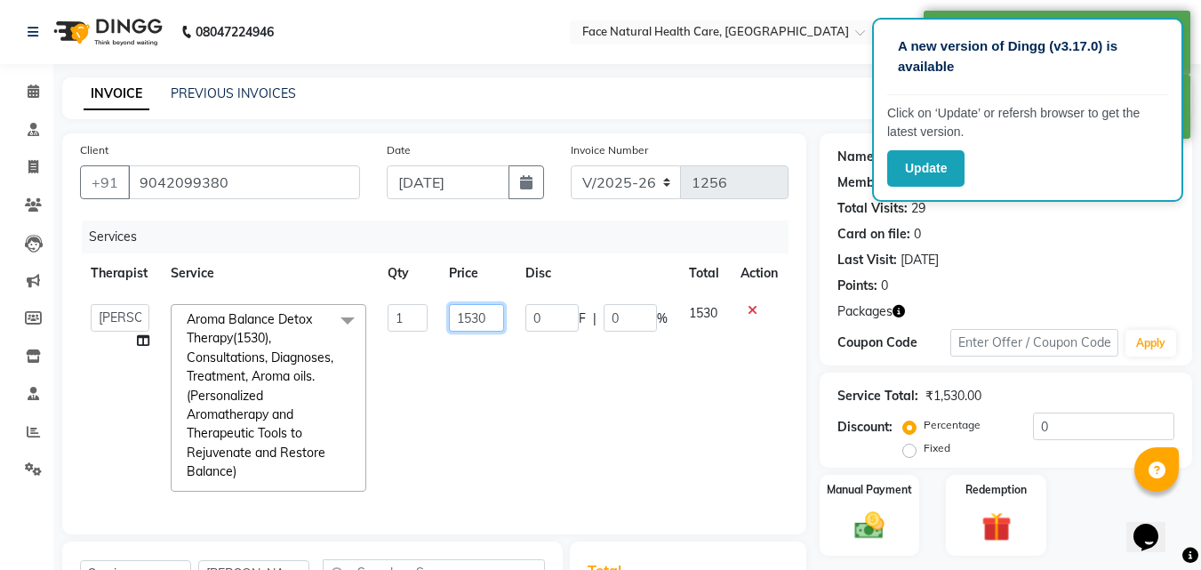
click at [490, 320] on input "1530" at bounding box center [476, 318] width 55 height 28
type input "1000"
click at [646, 425] on td "0 F | 0 %" at bounding box center [597, 397] width 164 height 209
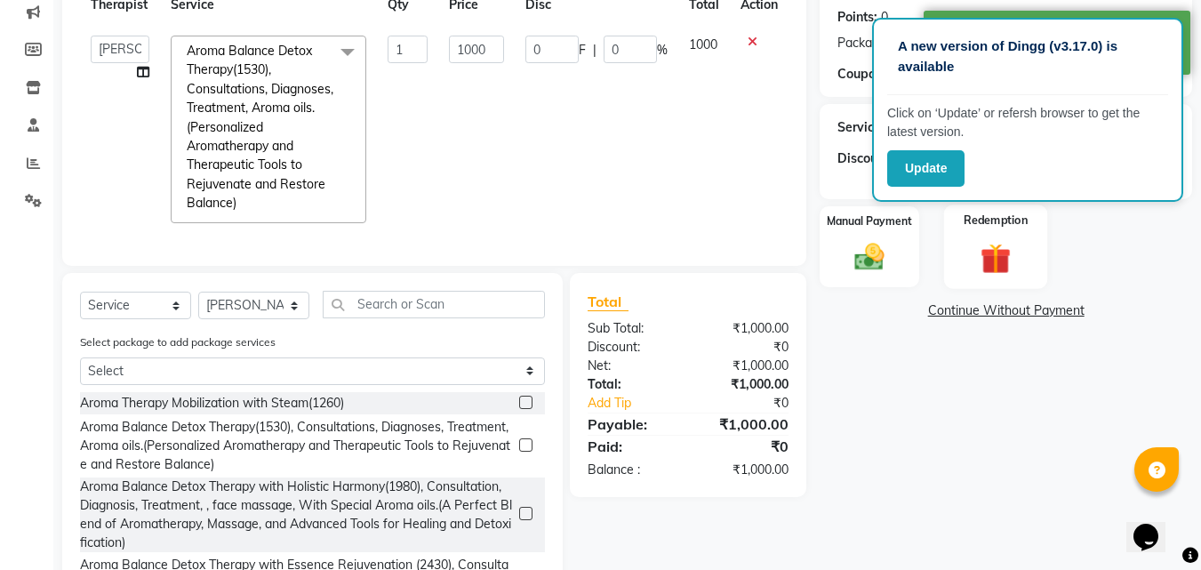
click at [988, 244] on img at bounding box center [996, 258] width 50 height 38
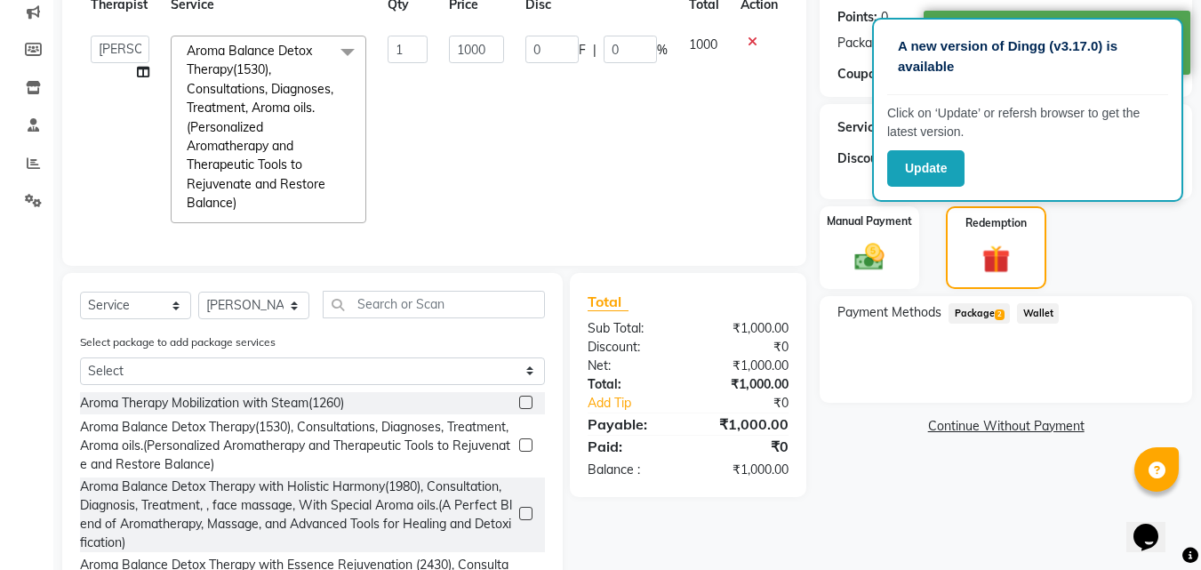
click at [999, 316] on span "2" at bounding box center [1000, 314] width 10 height 11
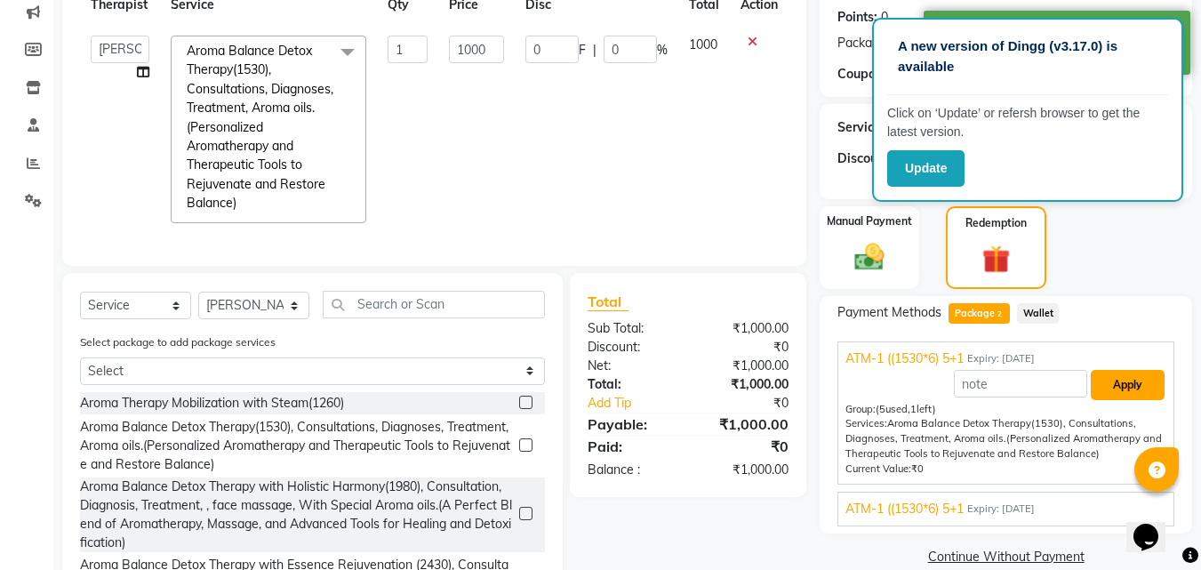
click at [1139, 388] on button "Apply" at bounding box center [1128, 385] width 74 height 30
type input "166.7"
type input "16.67"
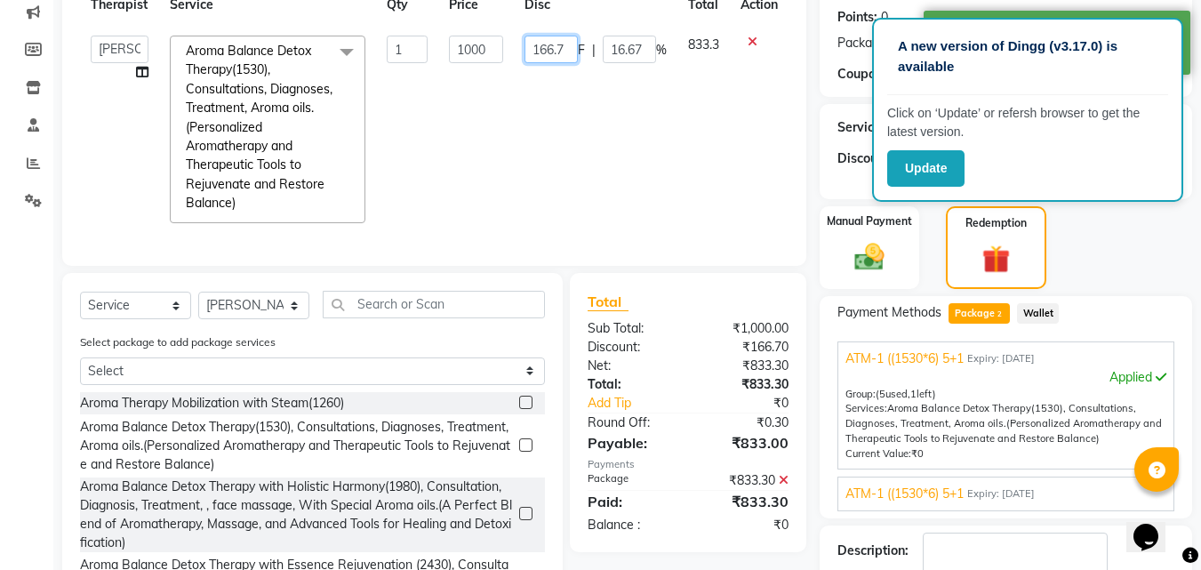
click at [566, 44] on input "166.7" at bounding box center [550, 50] width 53 height 28
type input "1"
type input "0"
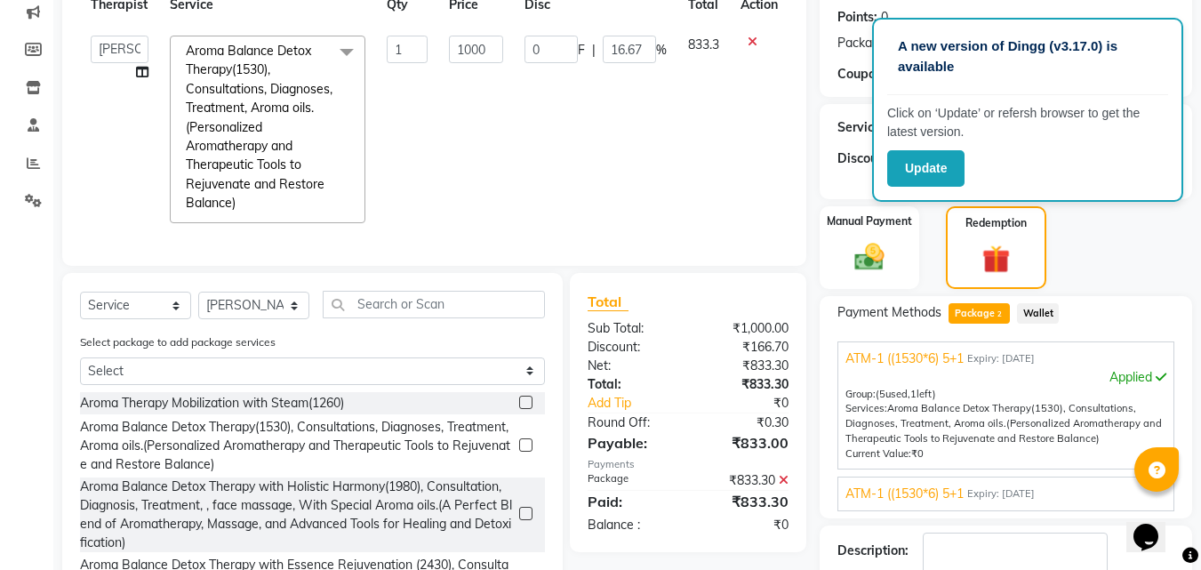
click at [651, 159] on td "0 F | 16.67 %" at bounding box center [596, 129] width 164 height 209
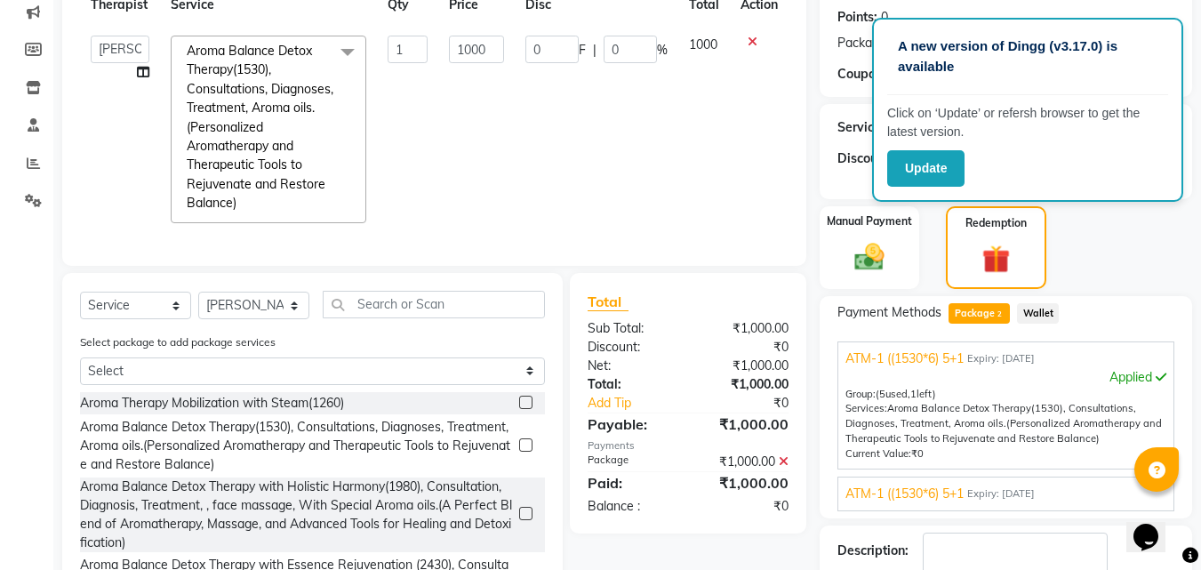
scroll to position [380, 0]
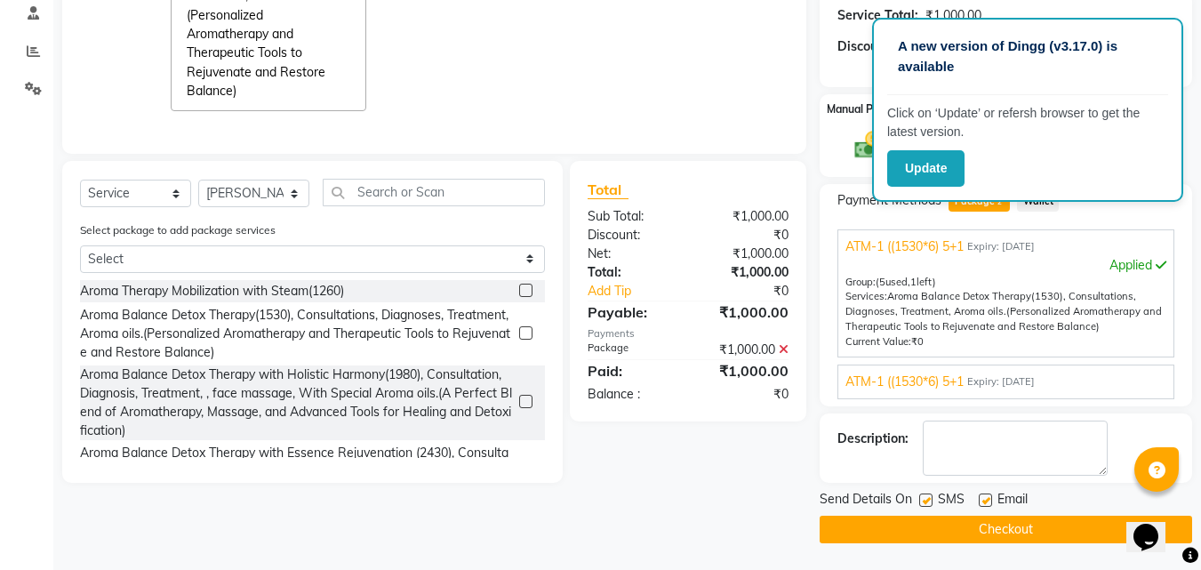
click at [927, 500] on label at bounding box center [925, 499] width 13 height 13
click at [927, 500] on input "checkbox" at bounding box center [925, 501] width 12 height 12
checkbox input "false"
click at [986, 500] on label at bounding box center [985, 499] width 13 height 13
click at [986, 500] on input "checkbox" at bounding box center [985, 501] width 12 height 12
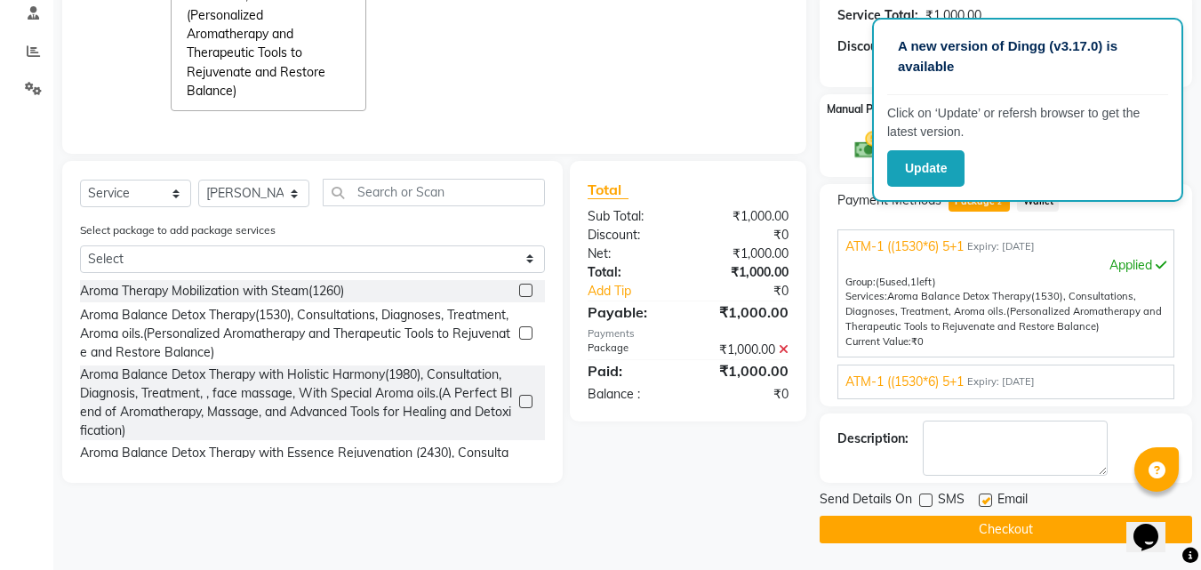
checkbox input "false"
click at [1030, 534] on button "Checkout" at bounding box center [1006, 530] width 372 height 28
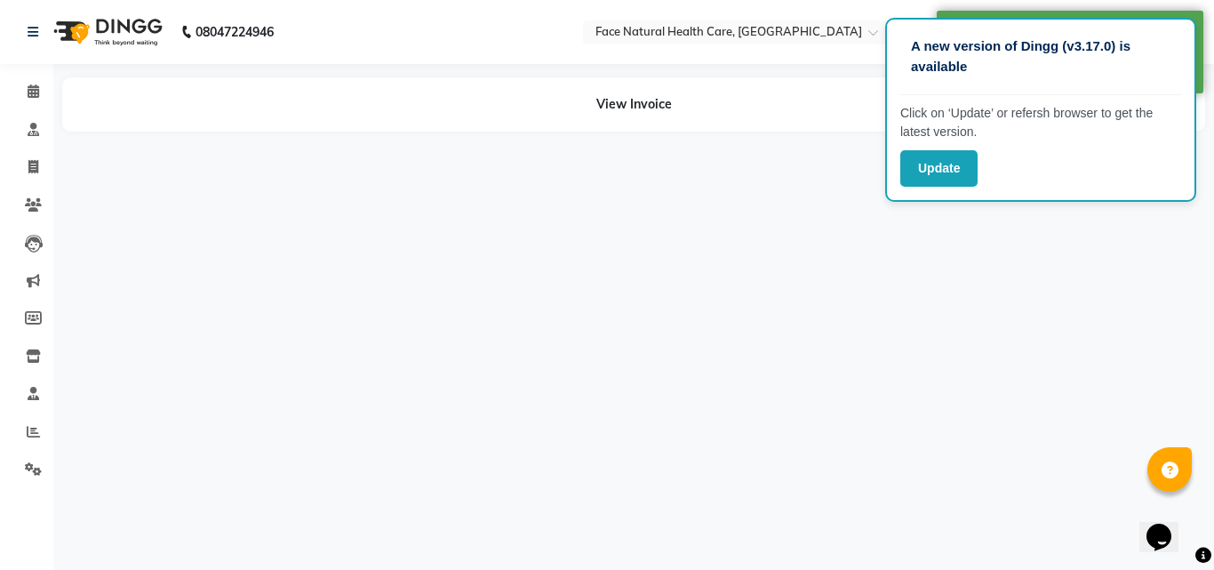
select select "47694"
select select "40492"
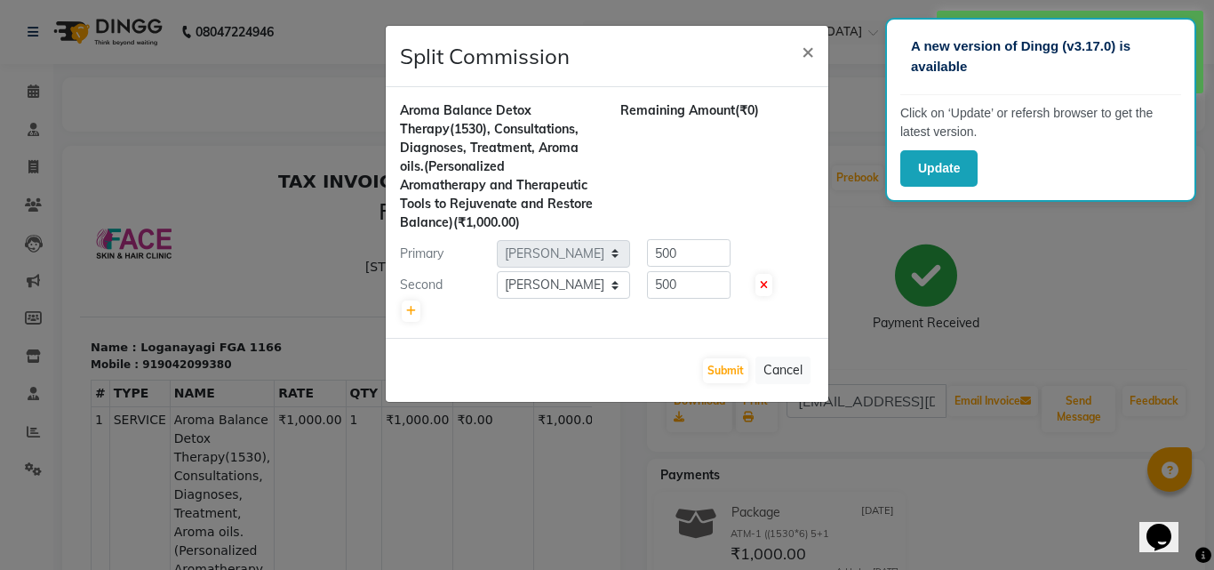
click at [41, 427] on ngb-modal-window "Split Commission × Aroma Balance Detox Therapy(1530), Consultations, Diagnoses,…" at bounding box center [607, 285] width 1214 height 570
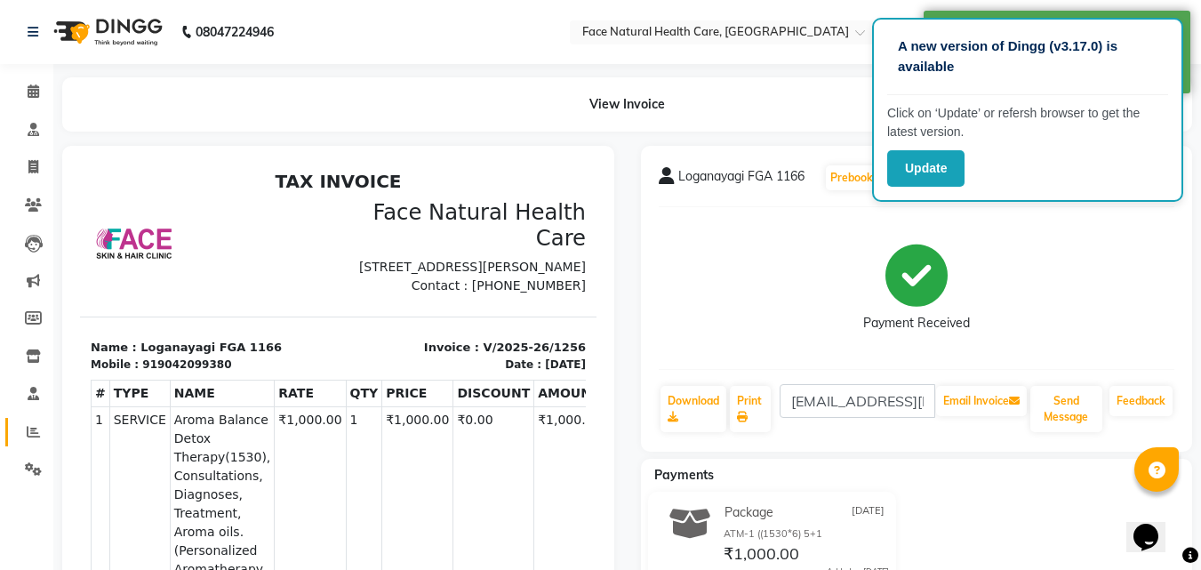
click at [33, 444] on link "Reports" at bounding box center [26, 432] width 43 height 29
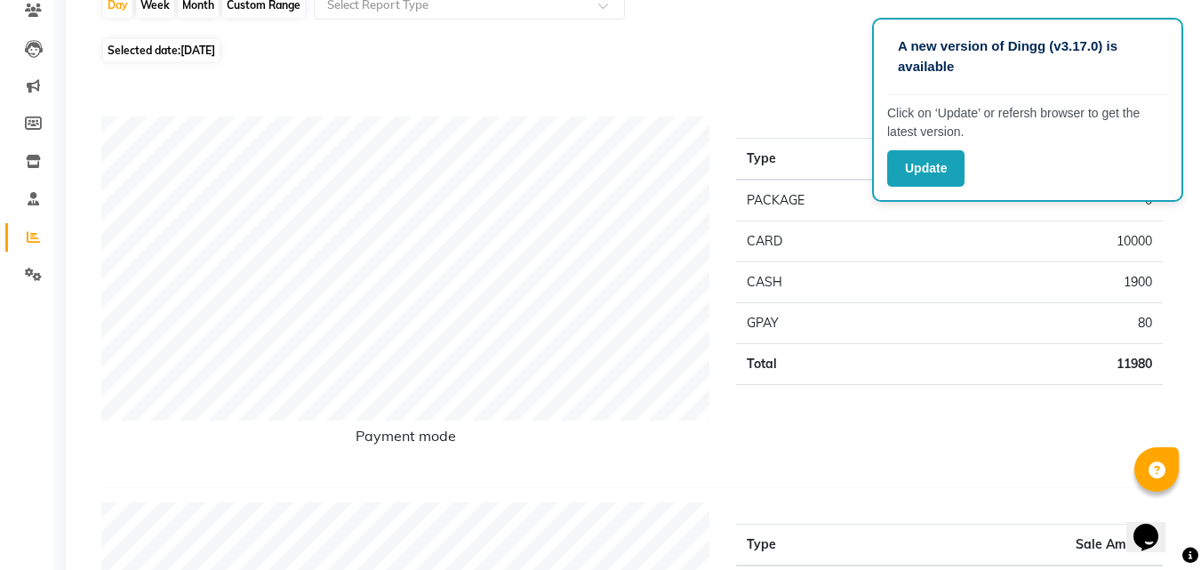
scroll to position [28, 0]
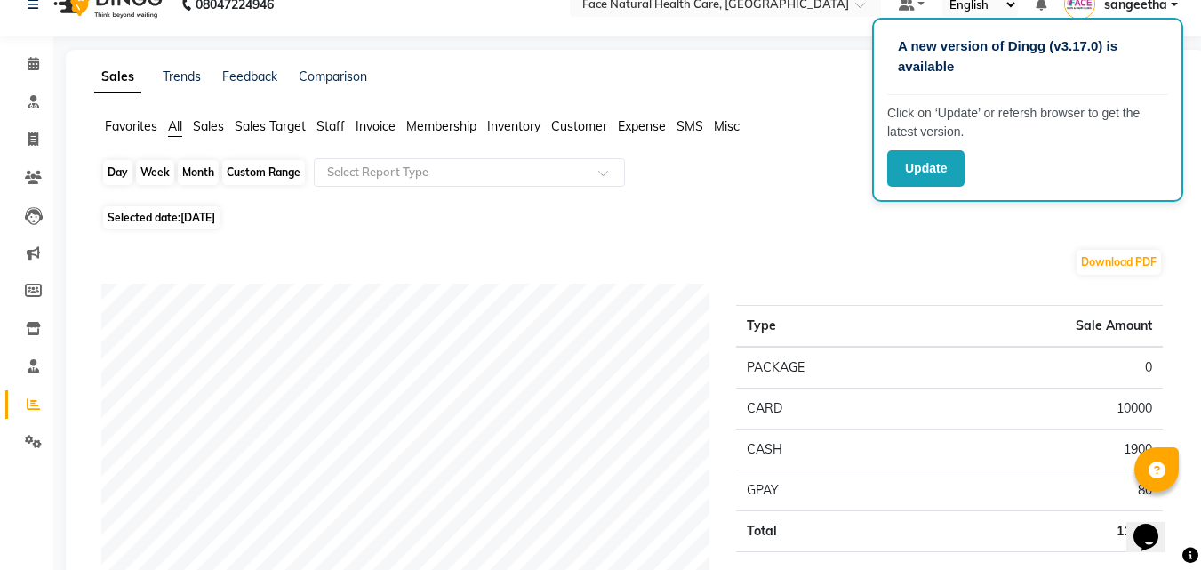
click at [114, 177] on div "Day" at bounding box center [117, 172] width 29 height 25
select select "9"
select select "2025"
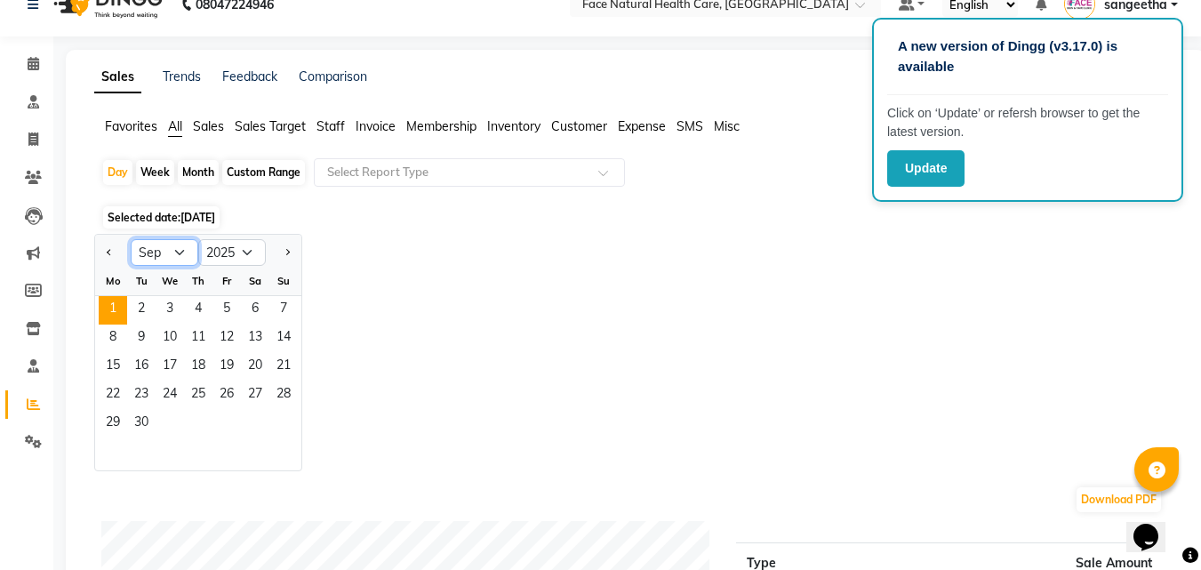
click at [179, 258] on select "Jan Feb Mar Apr May Jun [DATE] Aug Sep Oct Nov Dec" at bounding box center [165, 252] width 68 height 27
select select "8"
click at [131, 239] on select "Jan Feb Mar Apr May Jun [DATE] Aug Sep Oct Nov Dec" at bounding box center [165, 252] width 68 height 27
click at [265, 425] on span "30" at bounding box center [255, 424] width 28 height 28
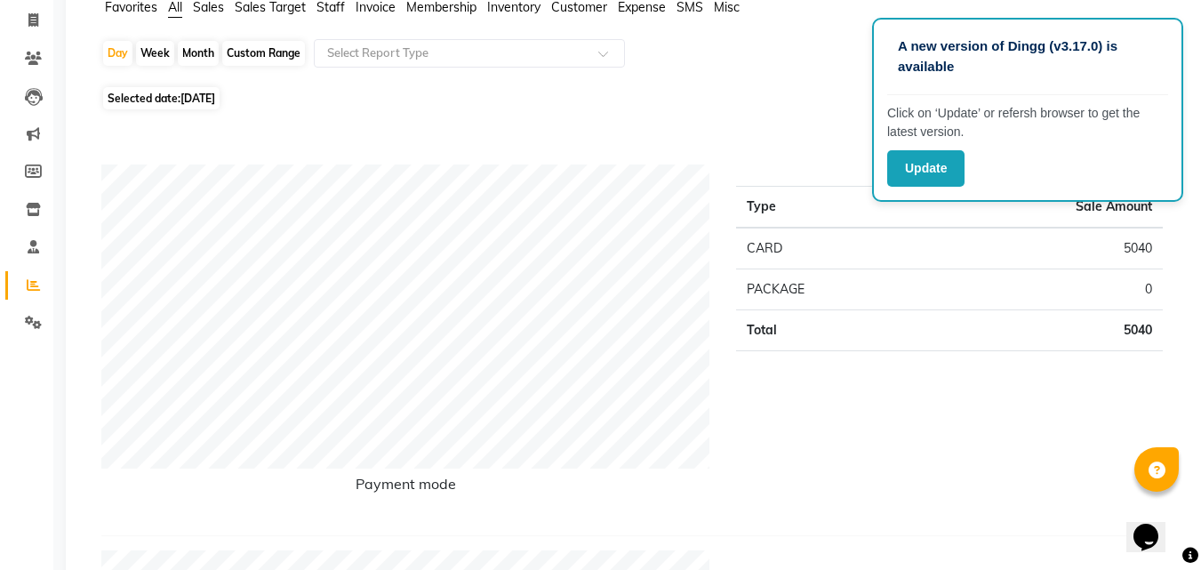
scroll to position [119, 0]
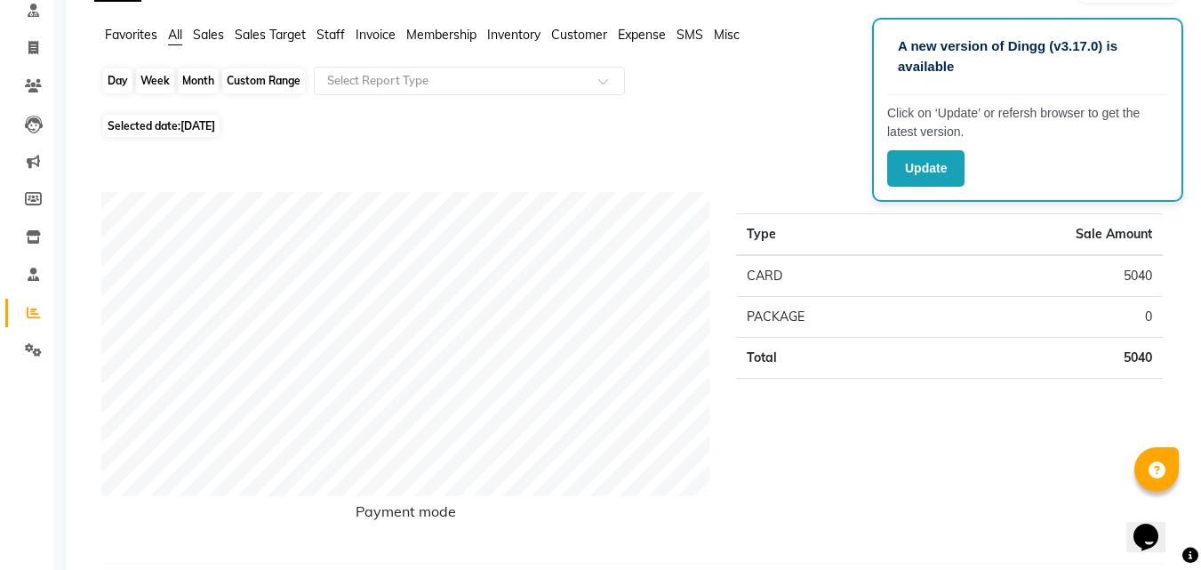
click at [110, 78] on div "Day" at bounding box center [117, 80] width 29 height 25
select select "8"
select select "2025"
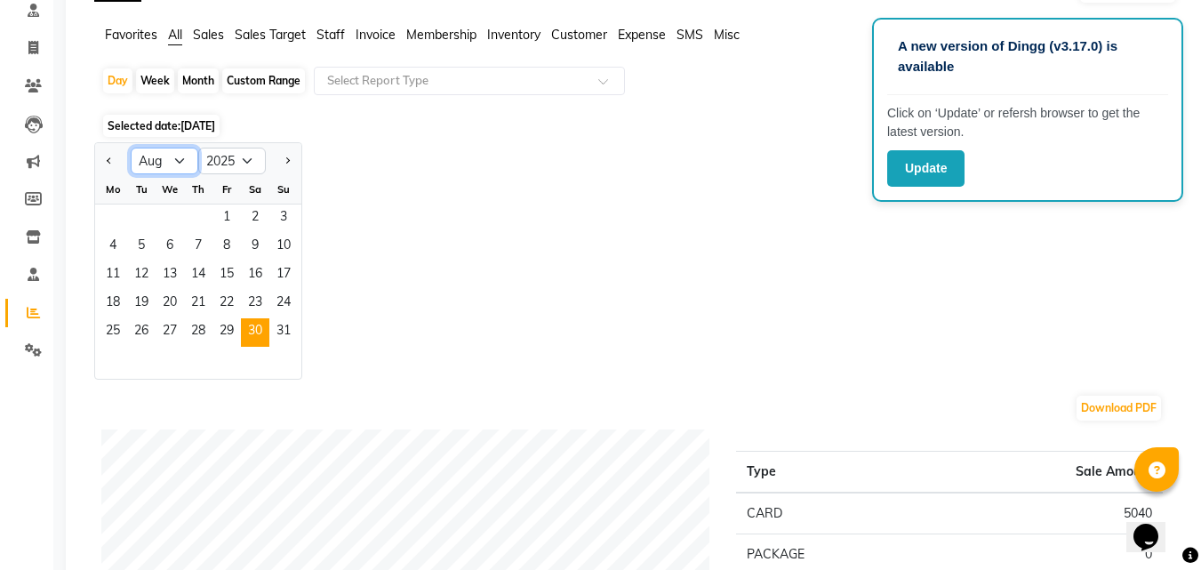
click at [195, 156] on select "Jan Feb Mar Apr May Jun [DATE] Aug Sep Oct Nov Dec" at bounding box center [165, 161] width 68 height 27
select select "9"
click at [131, 148] on select "Jan Feb Mar Apr May Jun [DATE] Aug Sep Oct Nov Dec" at bounding box center [165, 161] width 68 height 27
click at [111, 210] on span "1" at bounding box center [113, 218] width 28 height 28
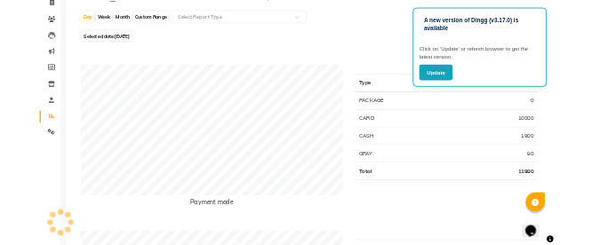
scroll to position [0, 0]
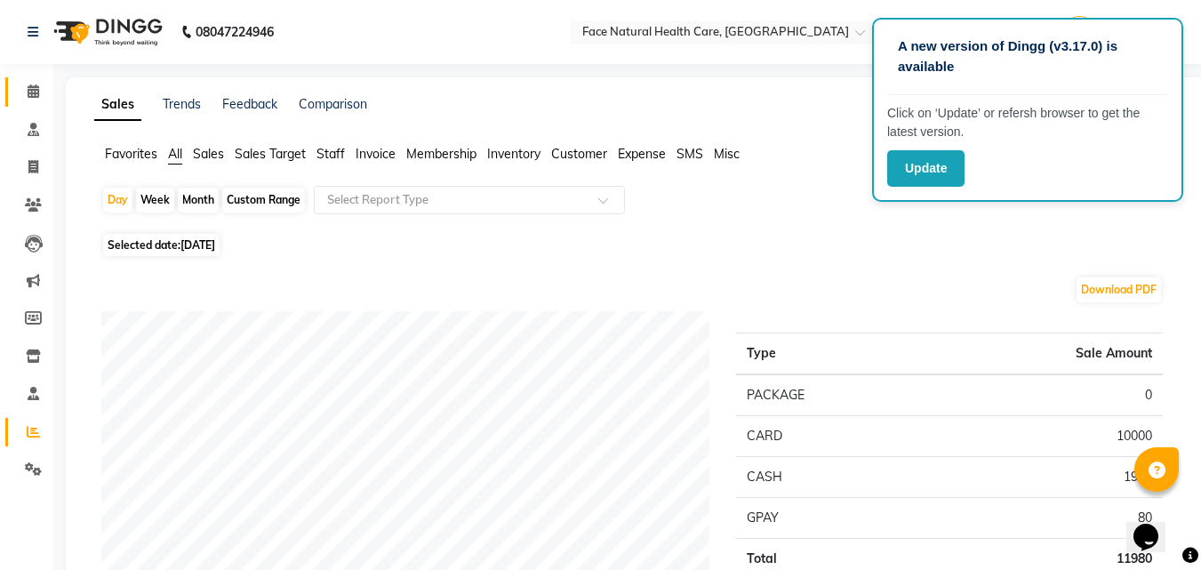
click at [35, 92] on icon at bounding box center [34, 90] width 12 height 13
